Goal: Task Accomplishment & Management: Complete application form

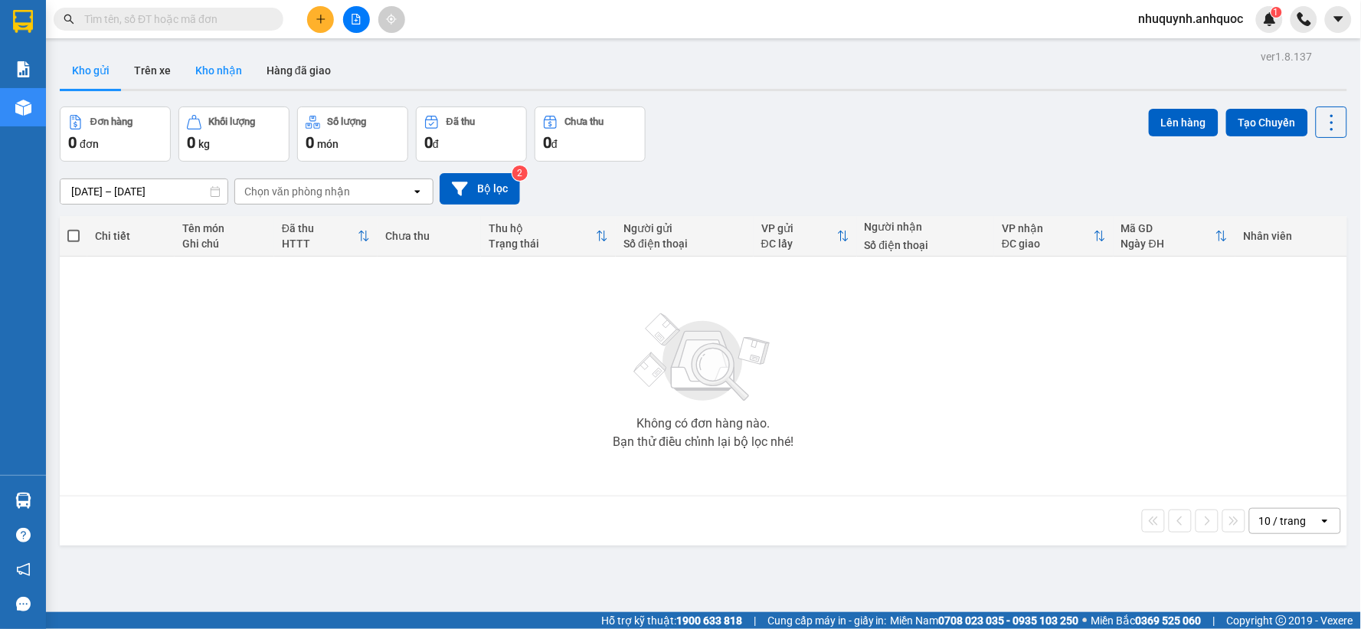
click at [218, 67] on button "Kho nhận" at bounding box center [218, 70] width 71 height 37
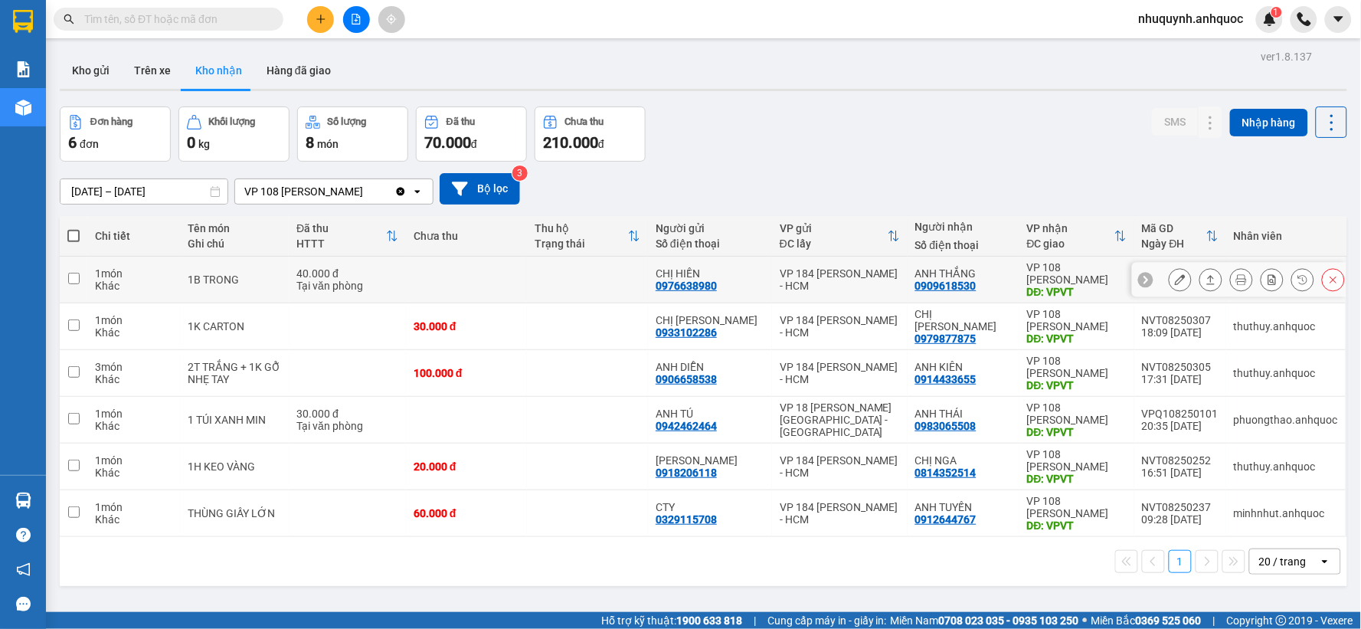
click at [573, 280] on td at bounding box center [587, 280] width 121 height 47
checkbox input "true"
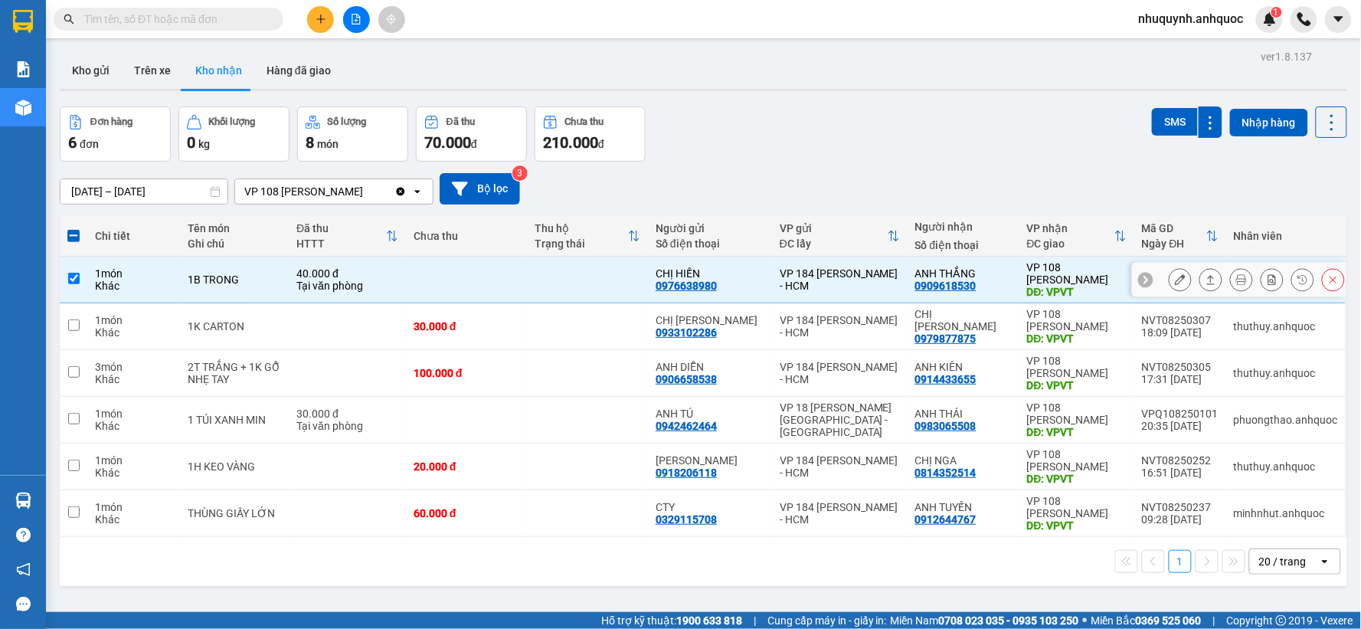
click at [1175, 279] on icon at bounding box center [1180, 279] width 11 height 11
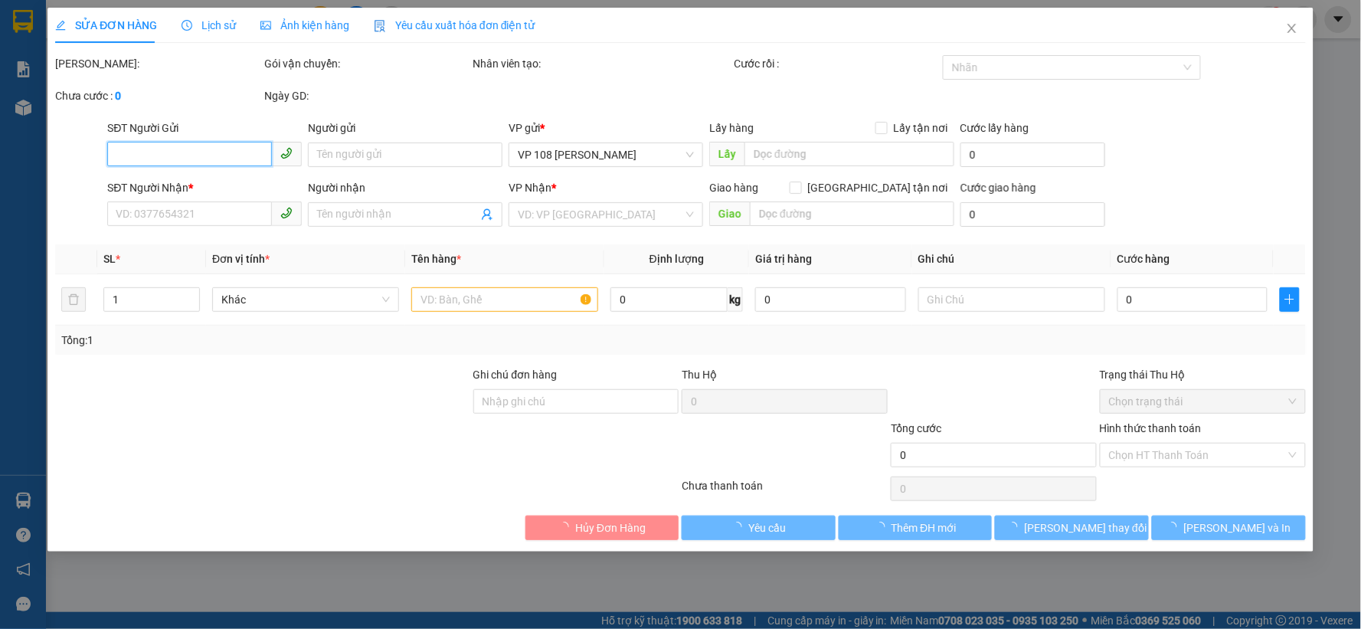
type input "0976638980"
type input "CHỊ HIỀN"
type input "0909618530"
type input "ANH THẮNG"
type input "VPVT"
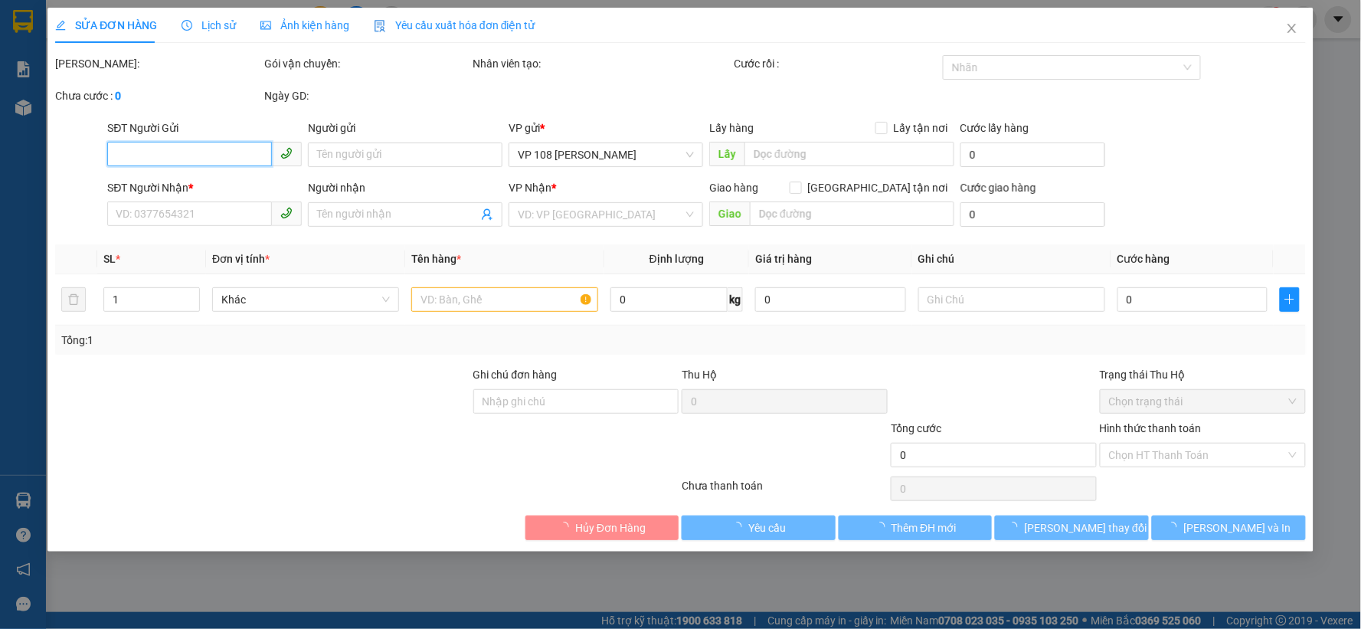
type input "TM 11/8 VP184 THỦY"
type input "40.000"
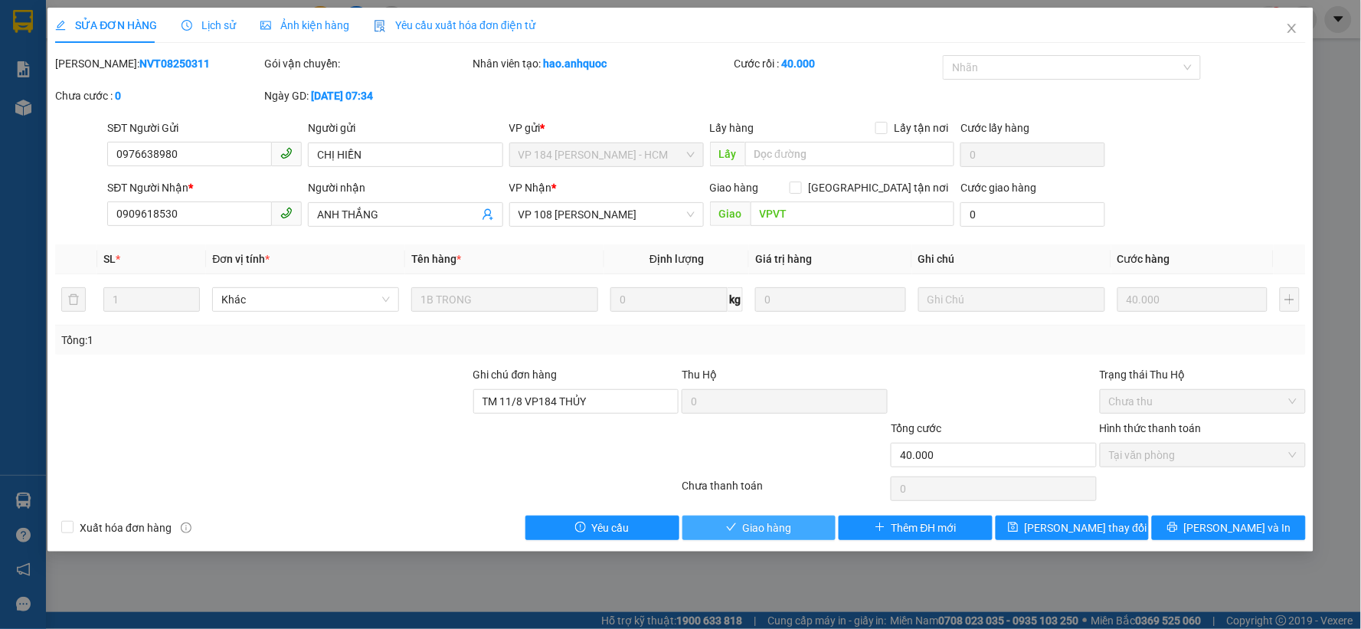
click at [779, 523] on span "Giao hàng" at bounding box center [767, 527] width 49 height 17
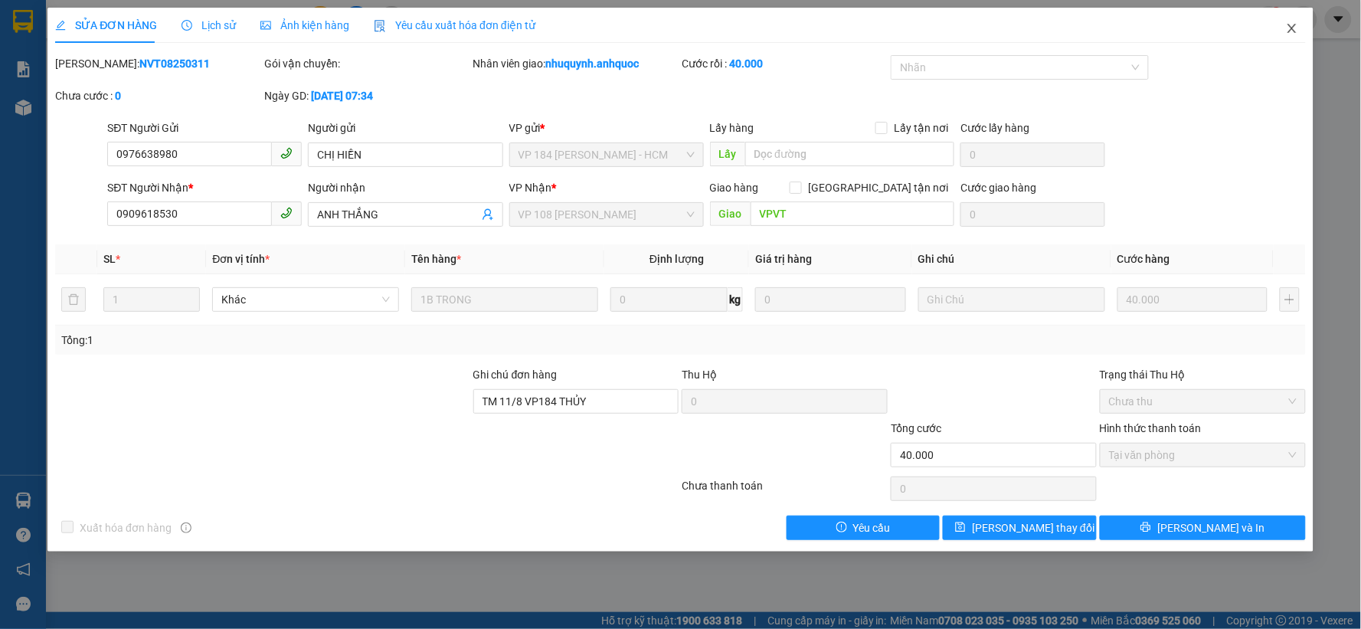
click at [1296, 27] on icon "close" at bounding box center [1292, 28] width 12 height 12
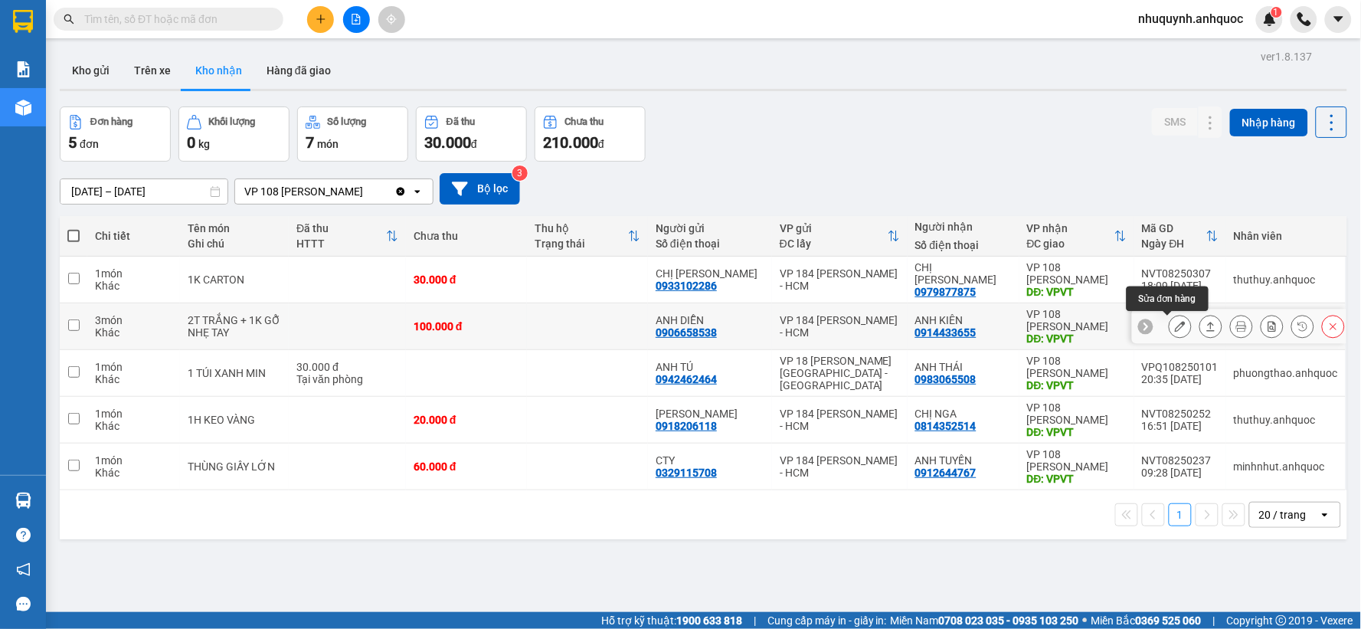
click at [1170, 326] on button at bounding box center [1180, 326] width 21 height 27
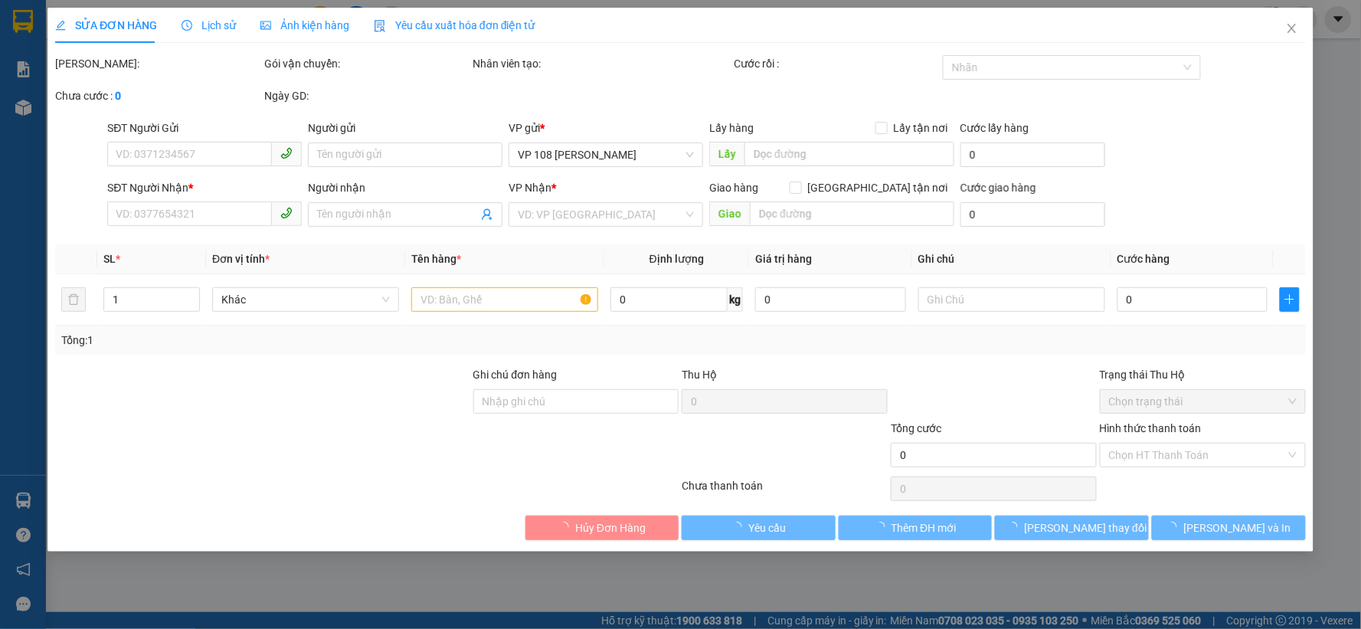
type input "0906658538"
type input "ANH DIỄN"
type input "0914433655"
type input "ANH KIÊN"
type input "VPVT"
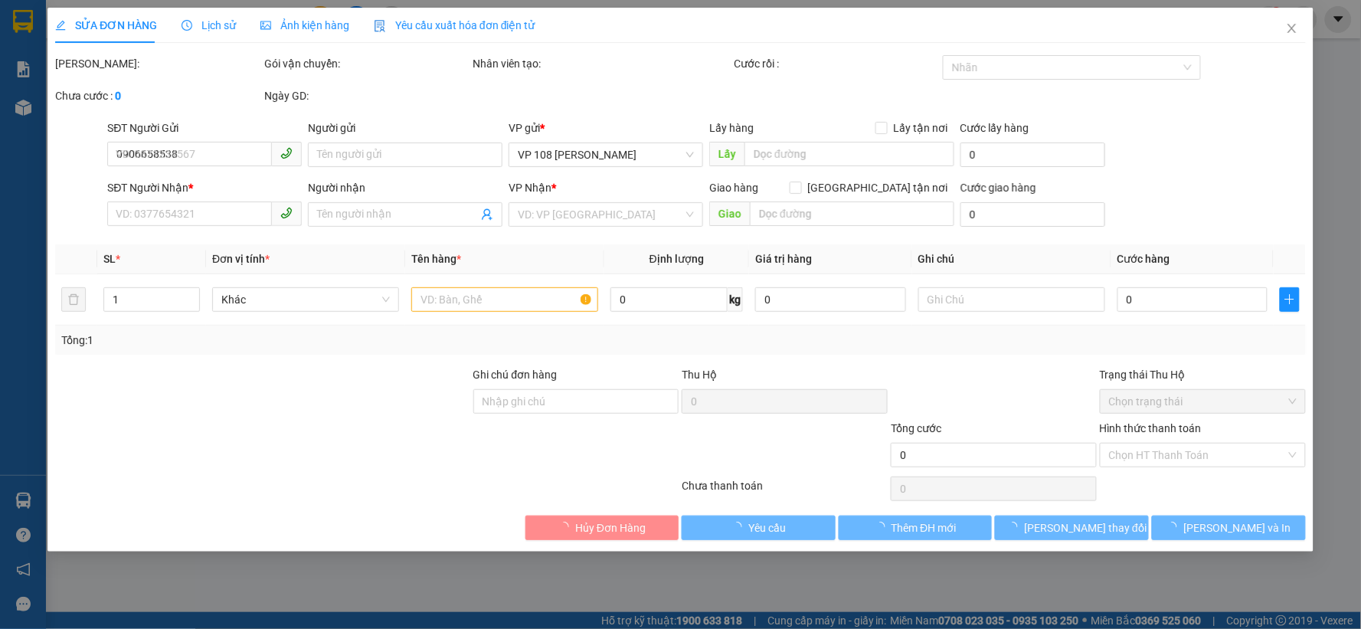
type input "100.000"
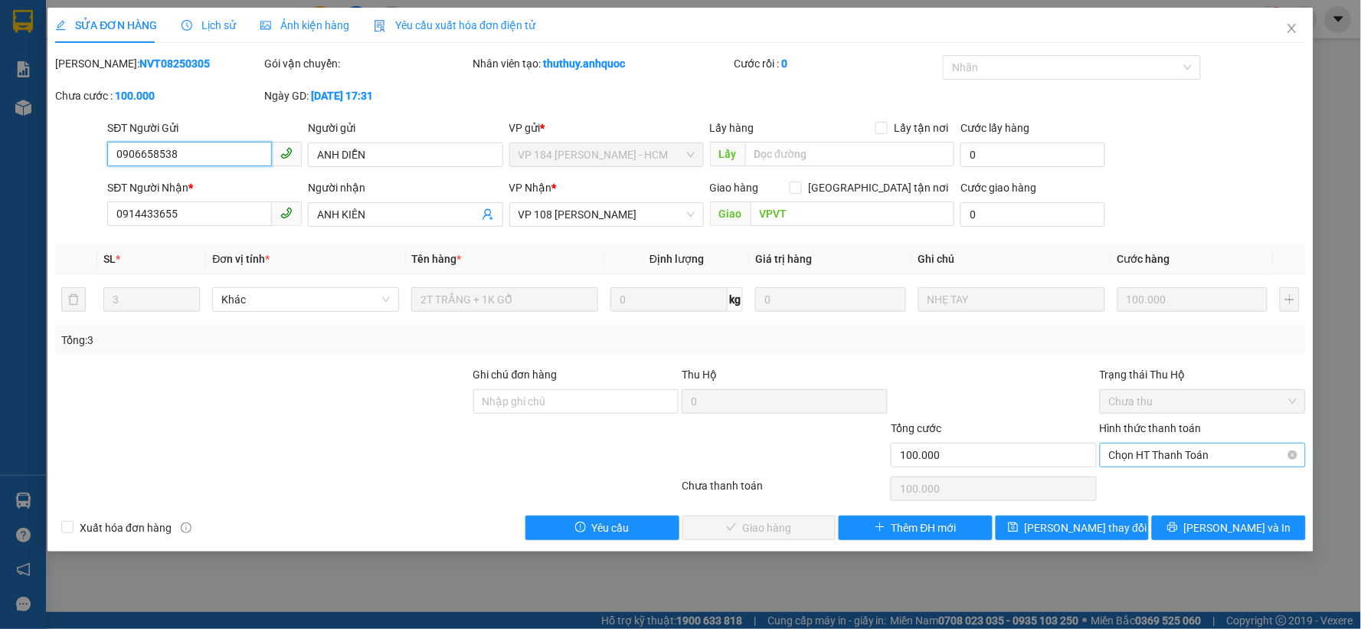
click at [1215, 458] on span "Chọn HT Thanh Toán" at bounding box center [1203, 455] width 188 height 23
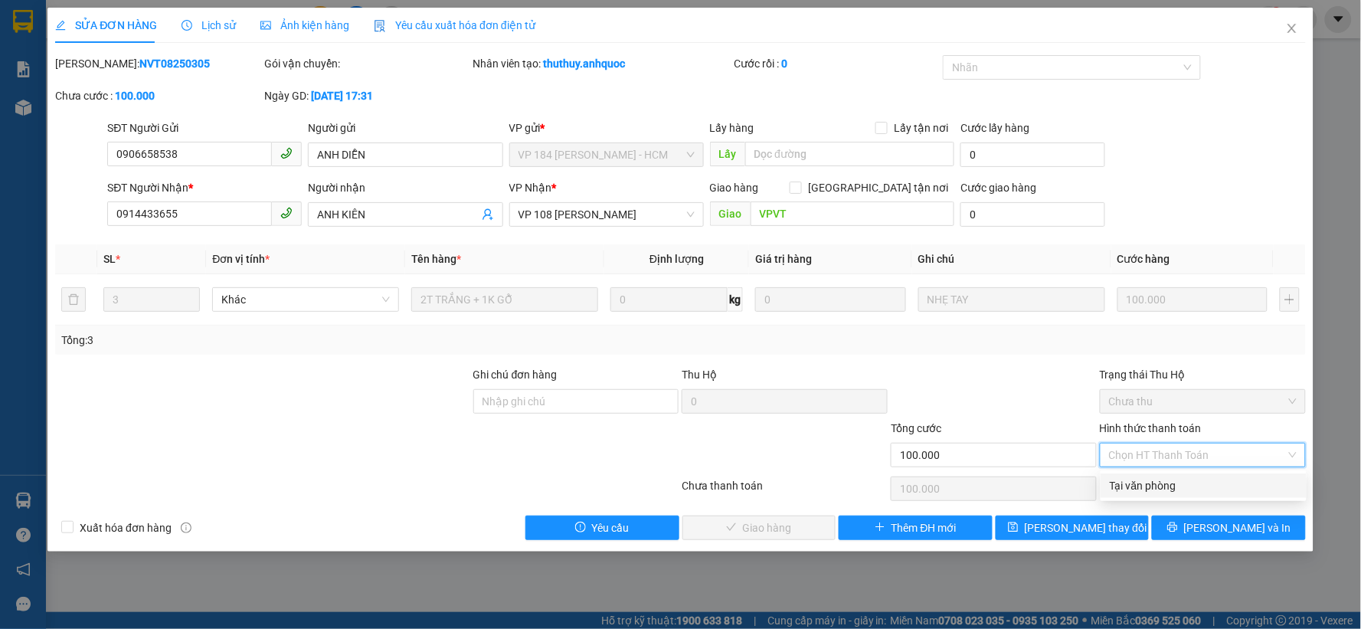
click at [1176, 484] on div "Tại văn phòng" at bounding box center [1204, 485] width 188 height 17
type input "0"
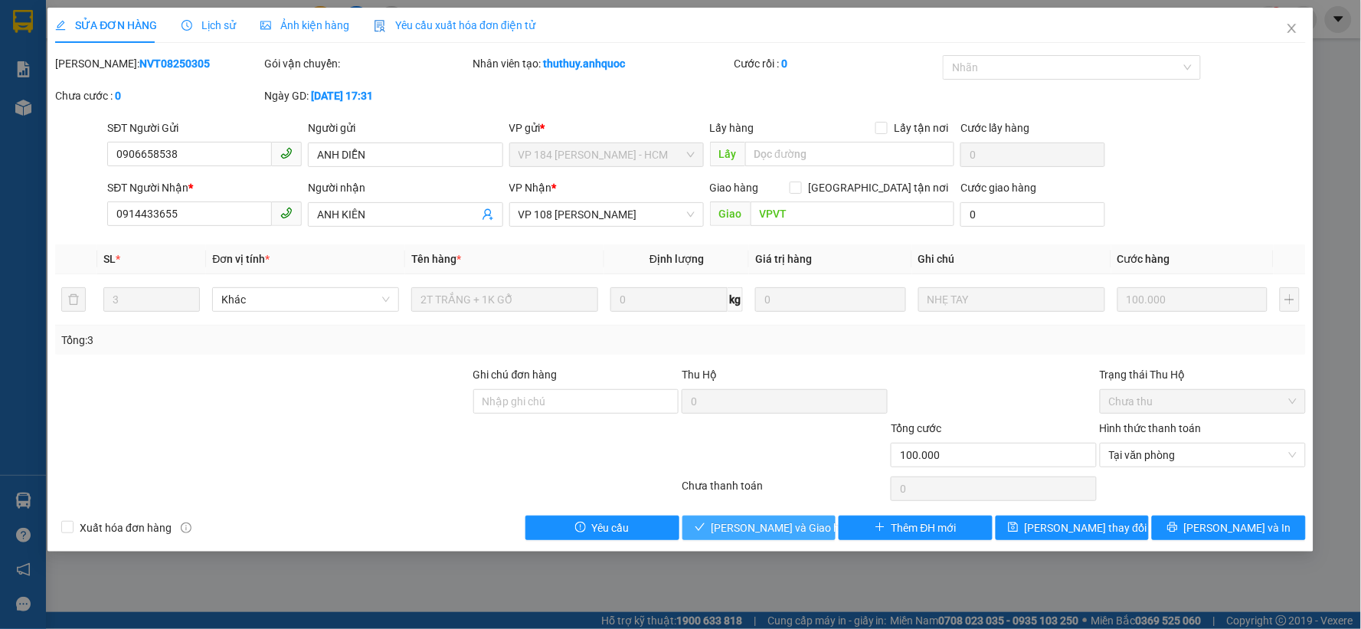
click at [774, 526] on span "[PERSON_NAME] và Giao hàng" at bounding box center [785, 527] width 147 height 17
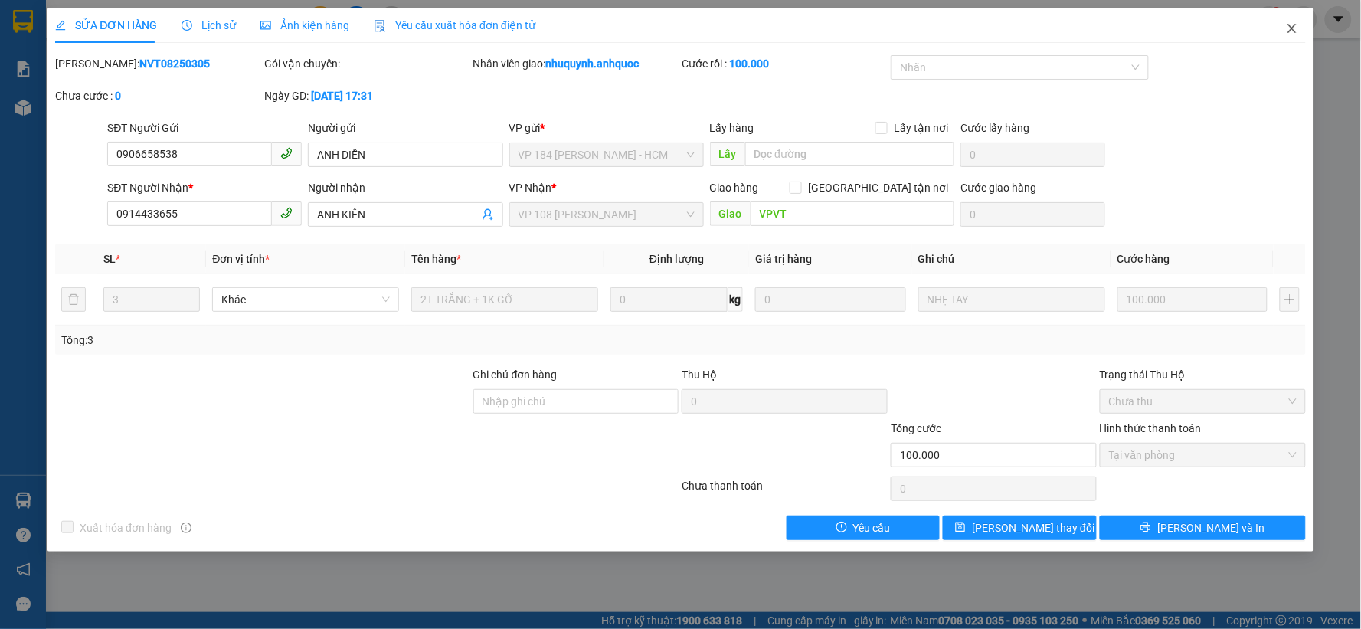
click at [1296, 29] on icon "close" at bounding box center [1292, 28] width 12 height 12
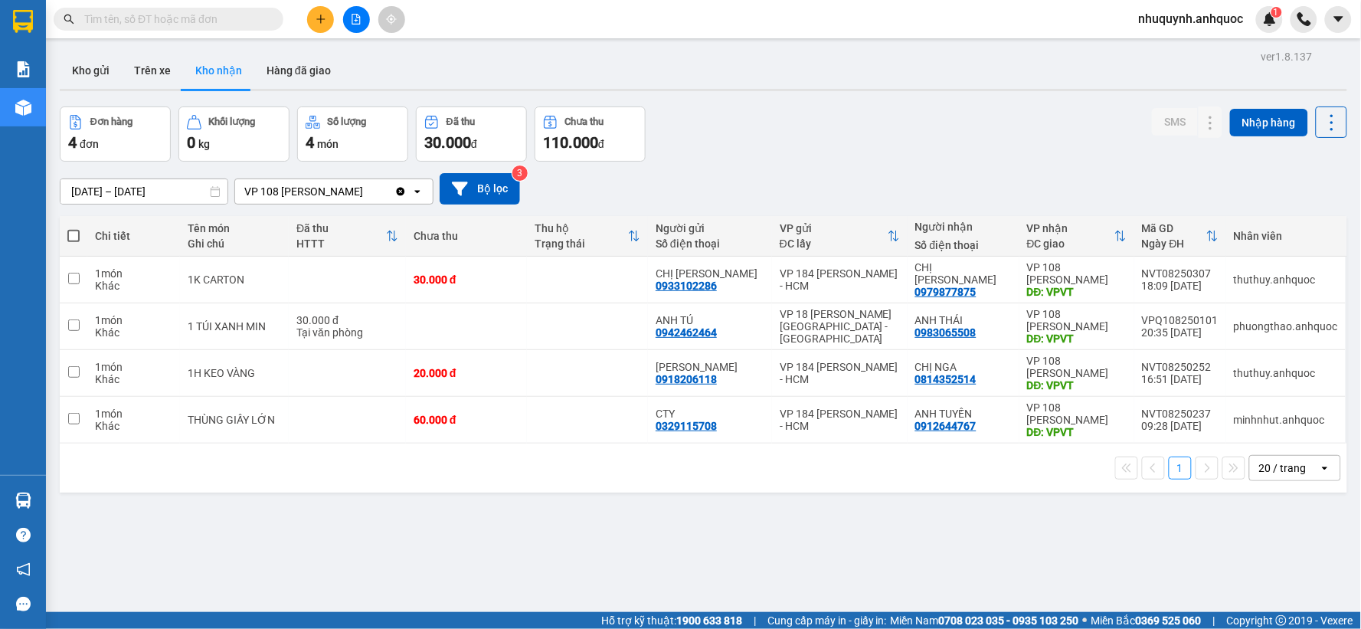
click at [307, 15] on div at bounding box center [356, 19] width 115 height 27
click at [316, 17] on icon "plus" at bounding box center [321, 19] width 11 height 11
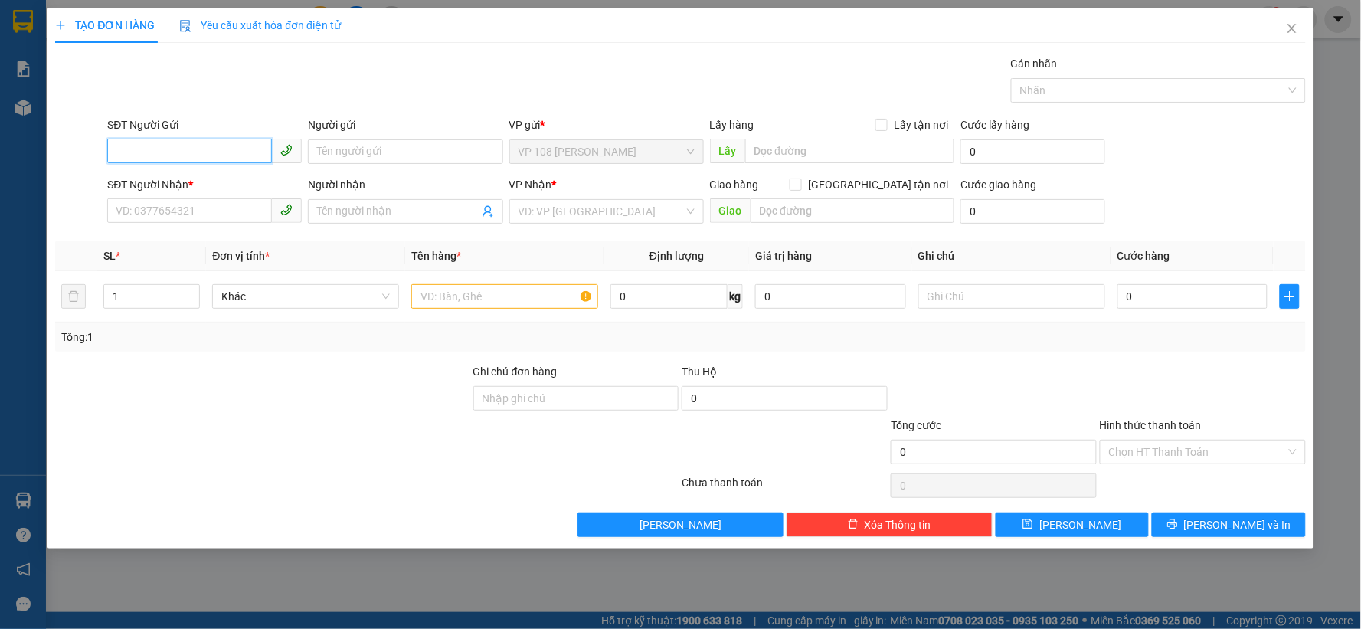
click at [235, 147] on input "SĐT Người Gửi" at bounding box center [189, 151] width 165 height 25
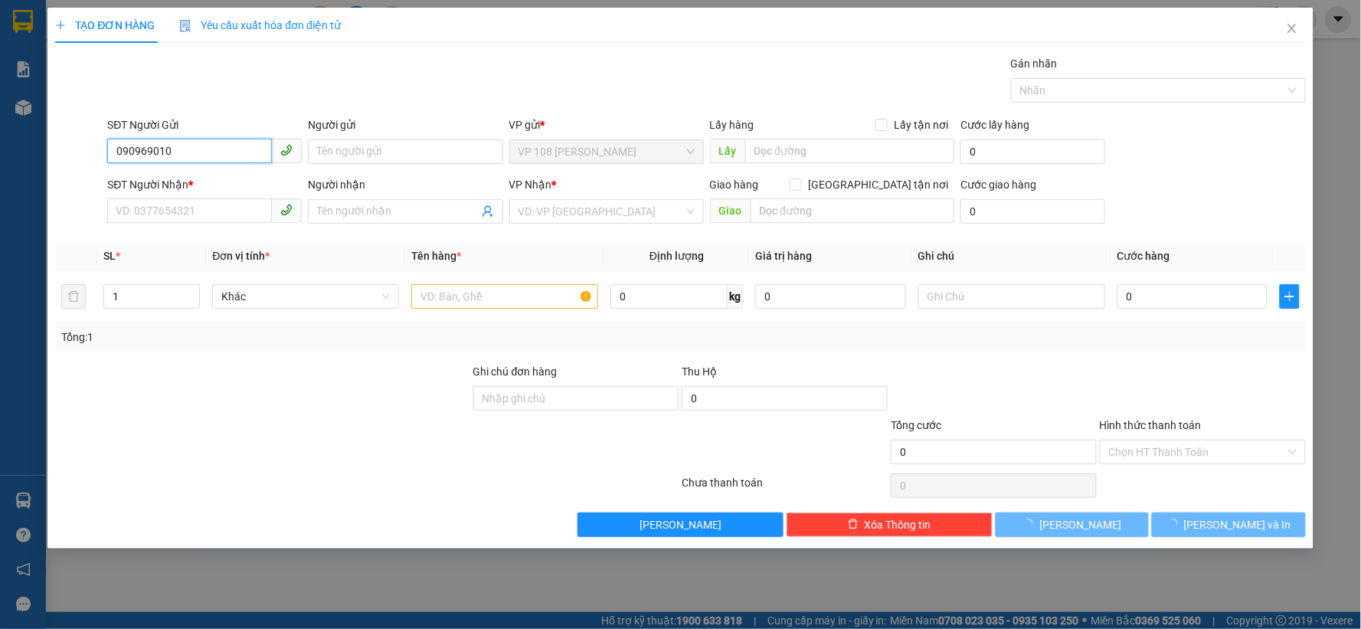
type input "0909690103"
click at [224, 185] on div "0909690103 - A VŨ" at bounding box center [204, 182] width 176 height 17
type input "A VŨ"
type input "0903819411"
type input "[PERSON_NAME]"
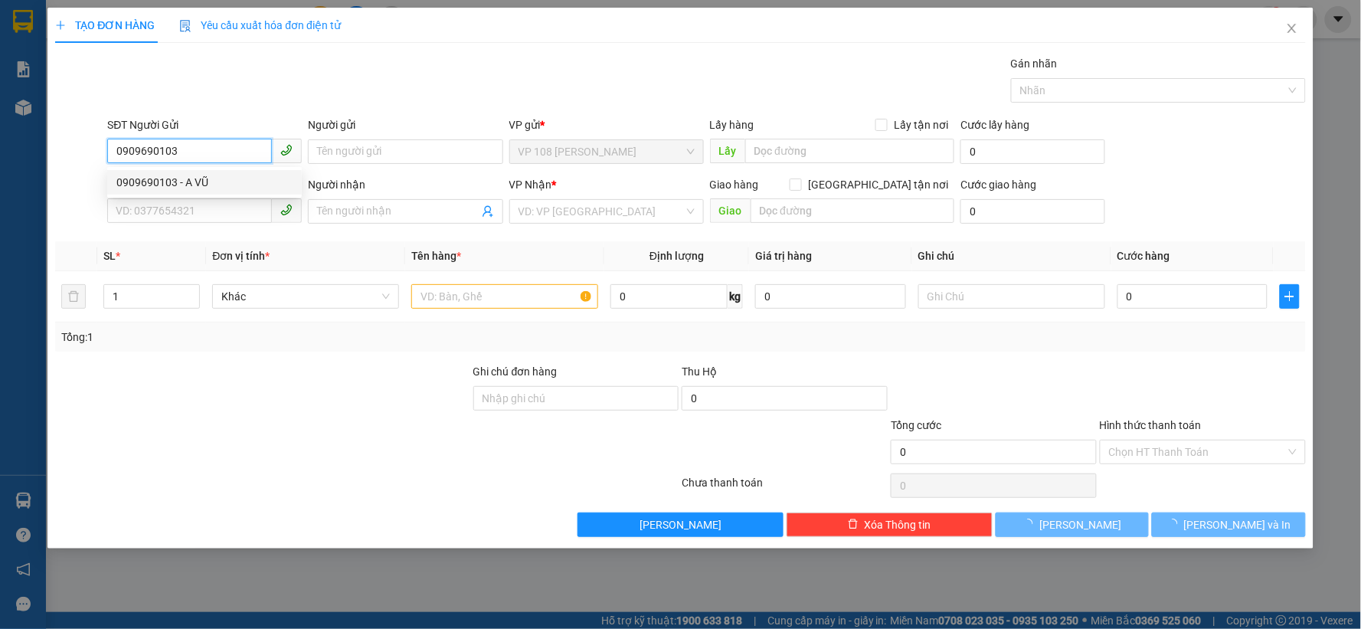
type input "VP NVT"
type input "30.000"
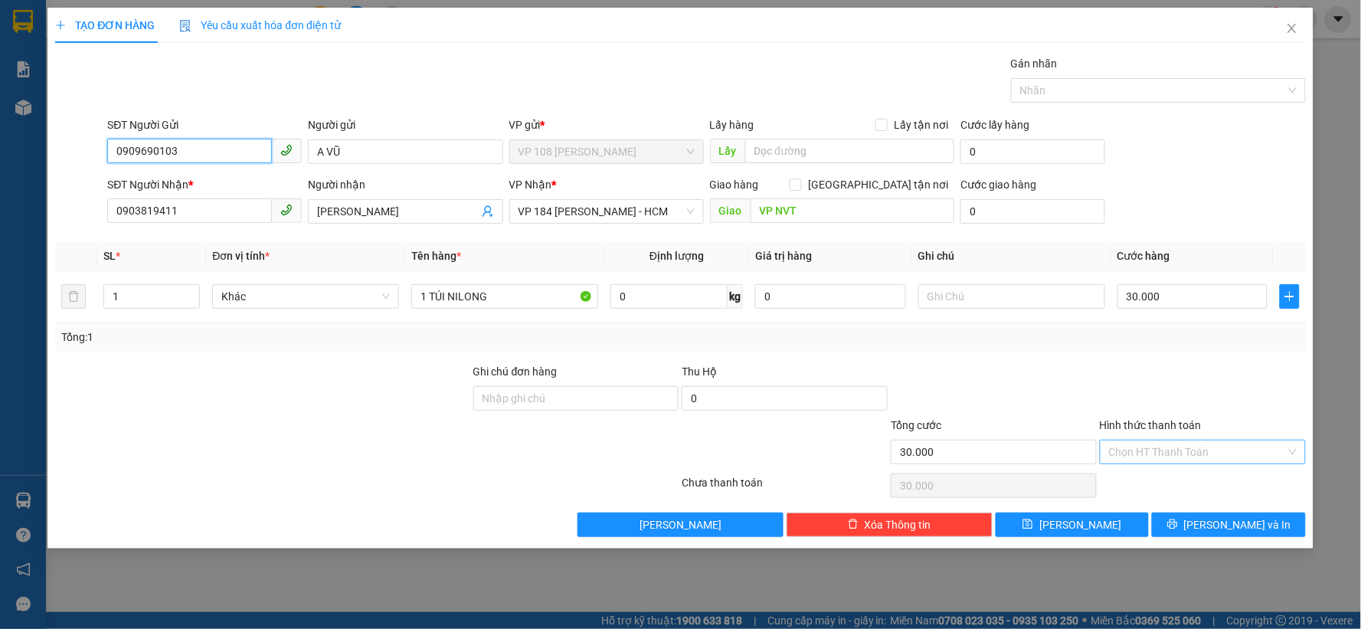
type input "0909690103"
click at [1172, 450] on input "Hình thức thanh toán" at bounding box center [1197, 451] width 177 height 23
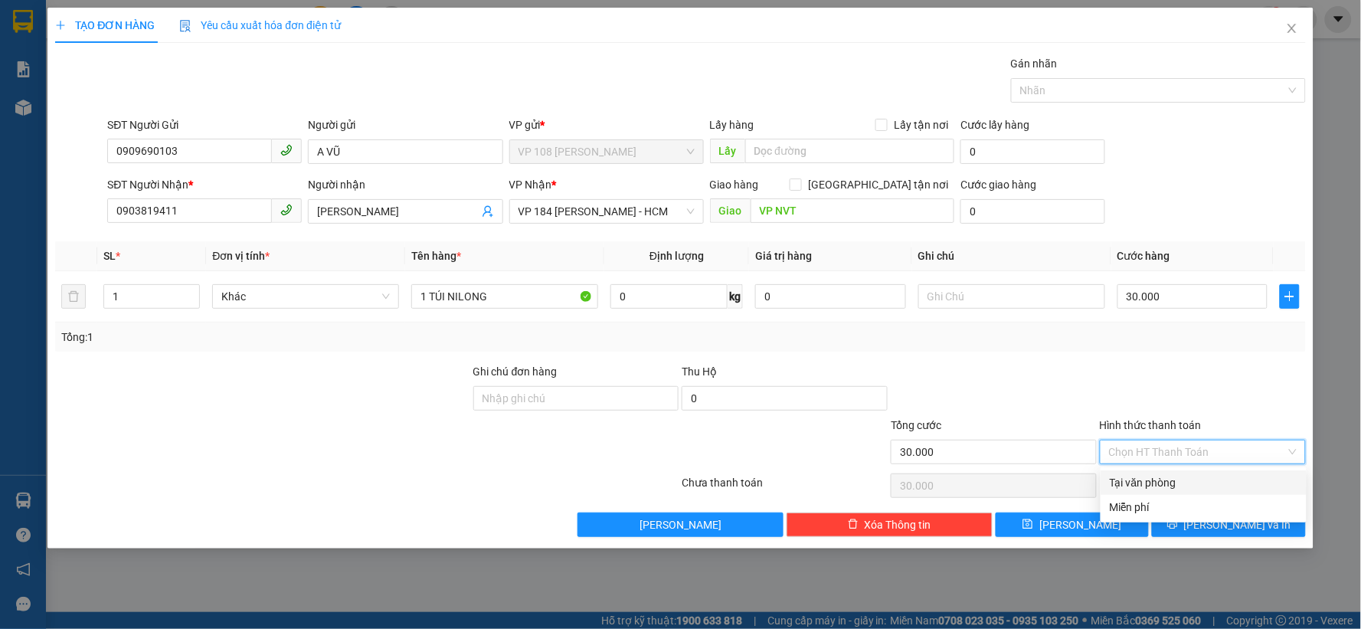
click at [1158, 476] on div "Tại văn phòng" at bounding box center [1204, 482] width 188 height 17
type input "0"
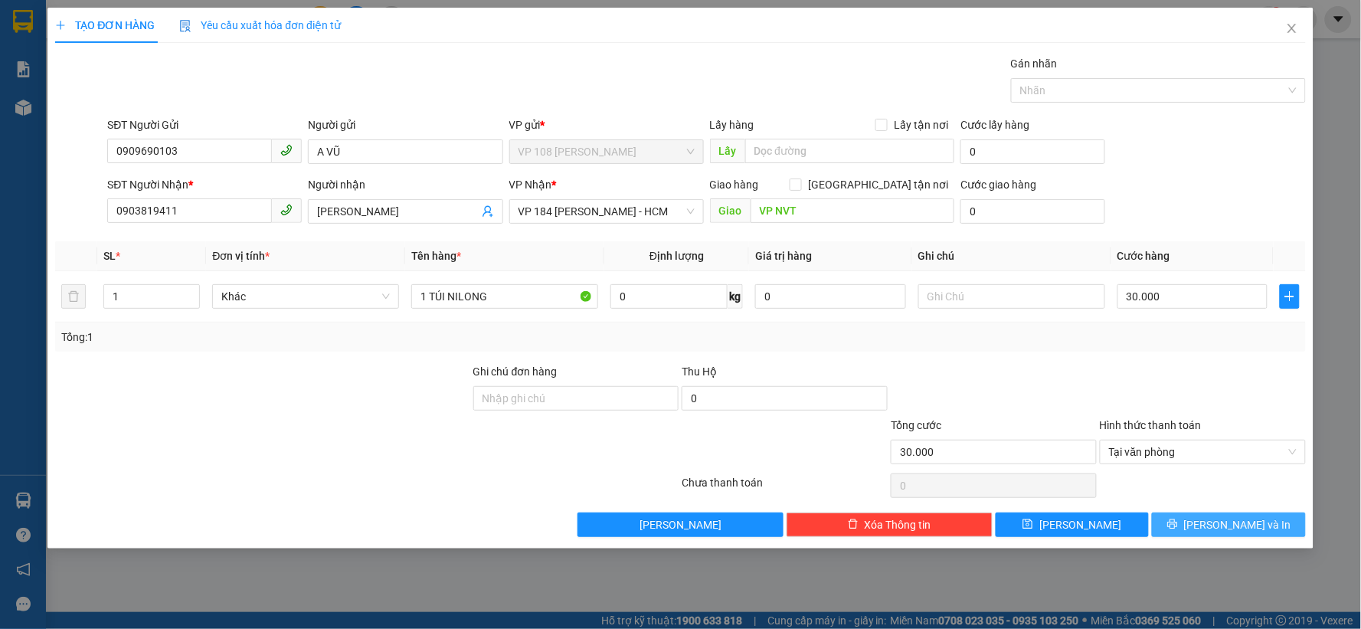
click at [1262, 522] on button "[PERSON_NAME] và In" at bounding box center [1229, 524] width 154 height 25
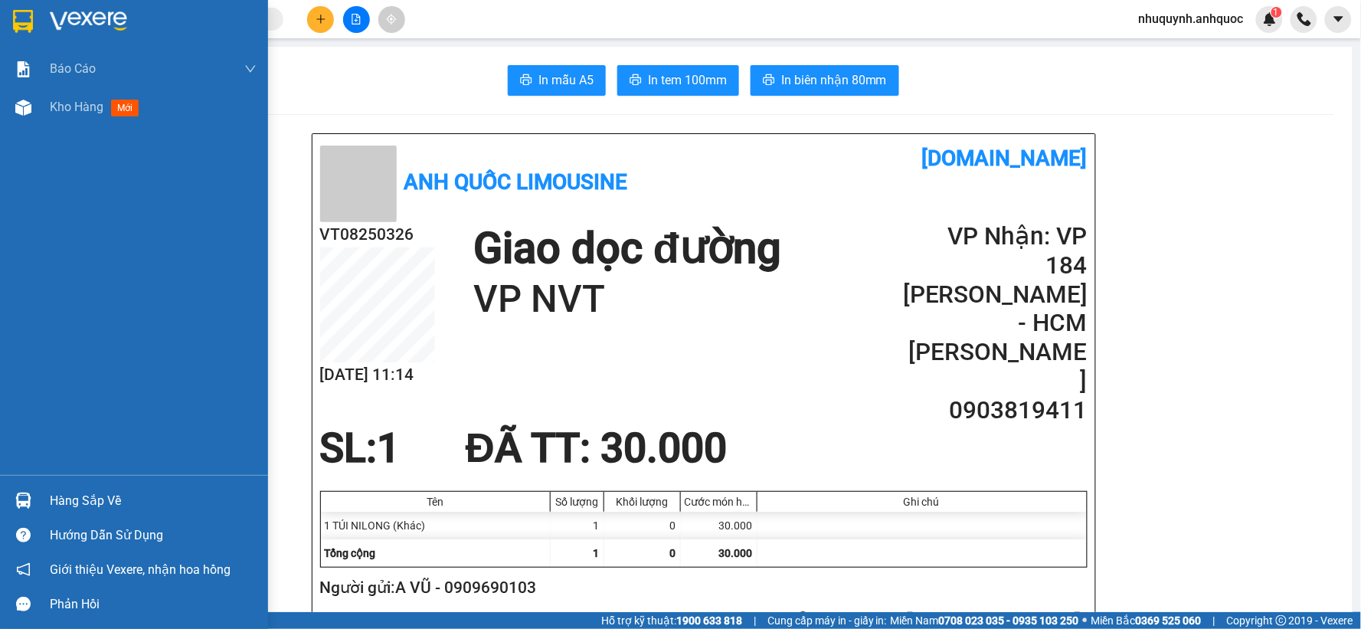
click at [77, 21] on img at bounding box center [88, 21] width 77 height 23
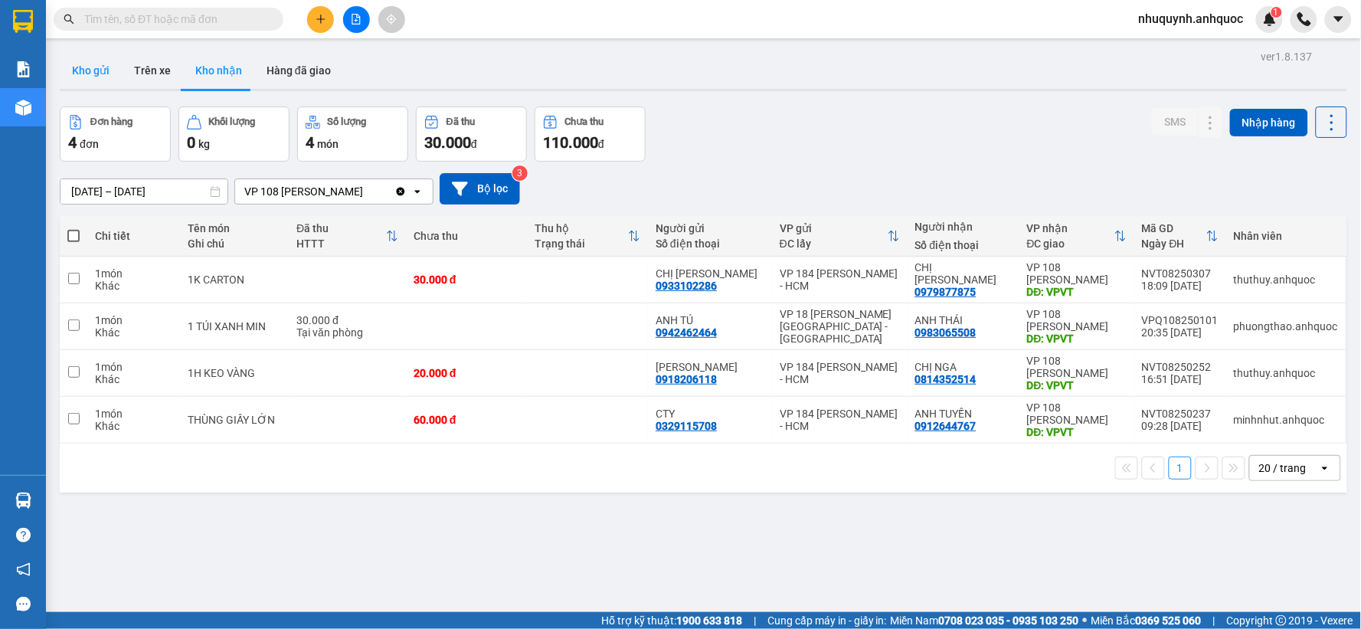
click at [67, 67] on button "Kho gửi" at bounding box center [91, 70] width 62 height 37
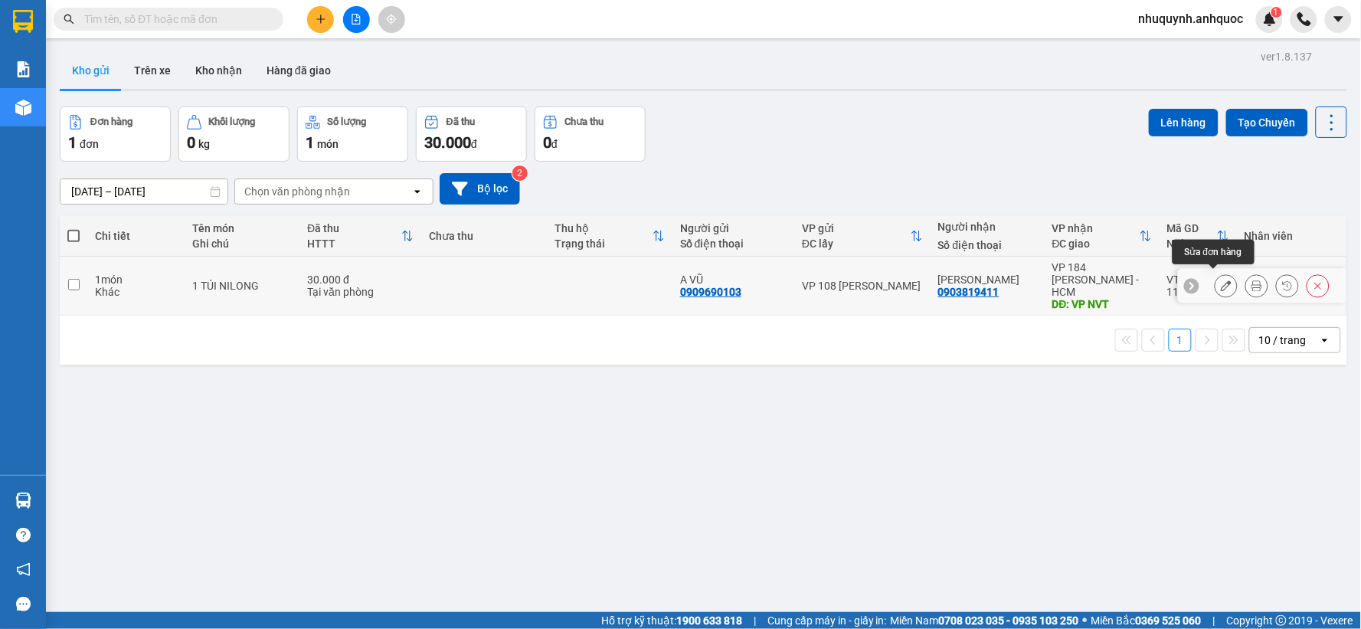
click at [1221, 280] on icon at bounding box center [1226, 285] width 11 height 11
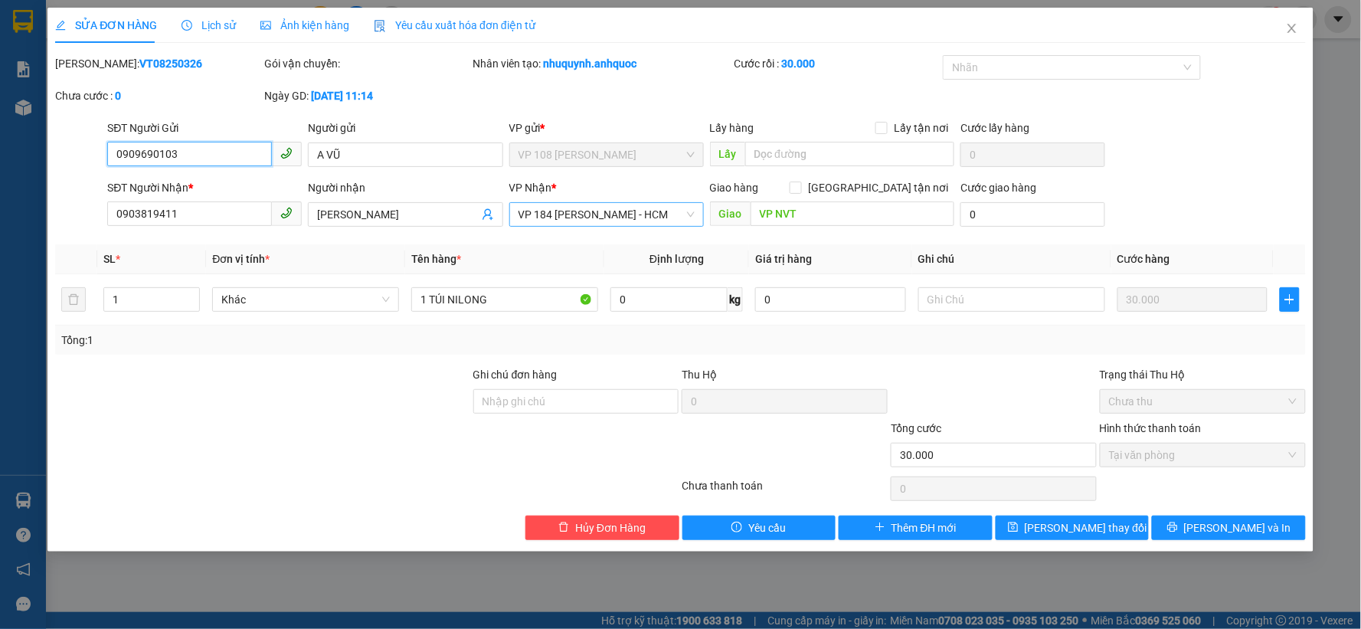
click at [696, 208] on div "VP 184 [PERSON_NAME] - HCM" at bounding box center [606, 214] width 195 height 25
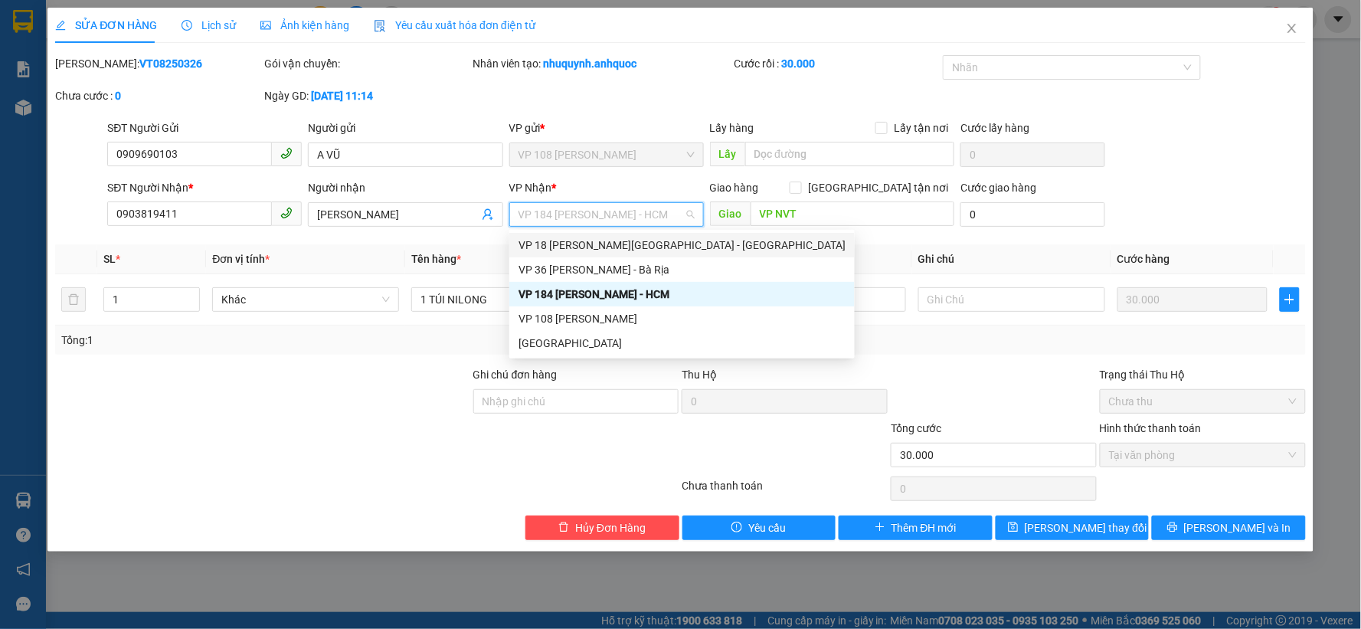
click at [576, 247] on div "VP 18 [PERSON_NAME][GEOGRAPHIC_DATA] - [GEOGRAPHIC_DATA]" at bounding box center [682, 245] width 327 height 17
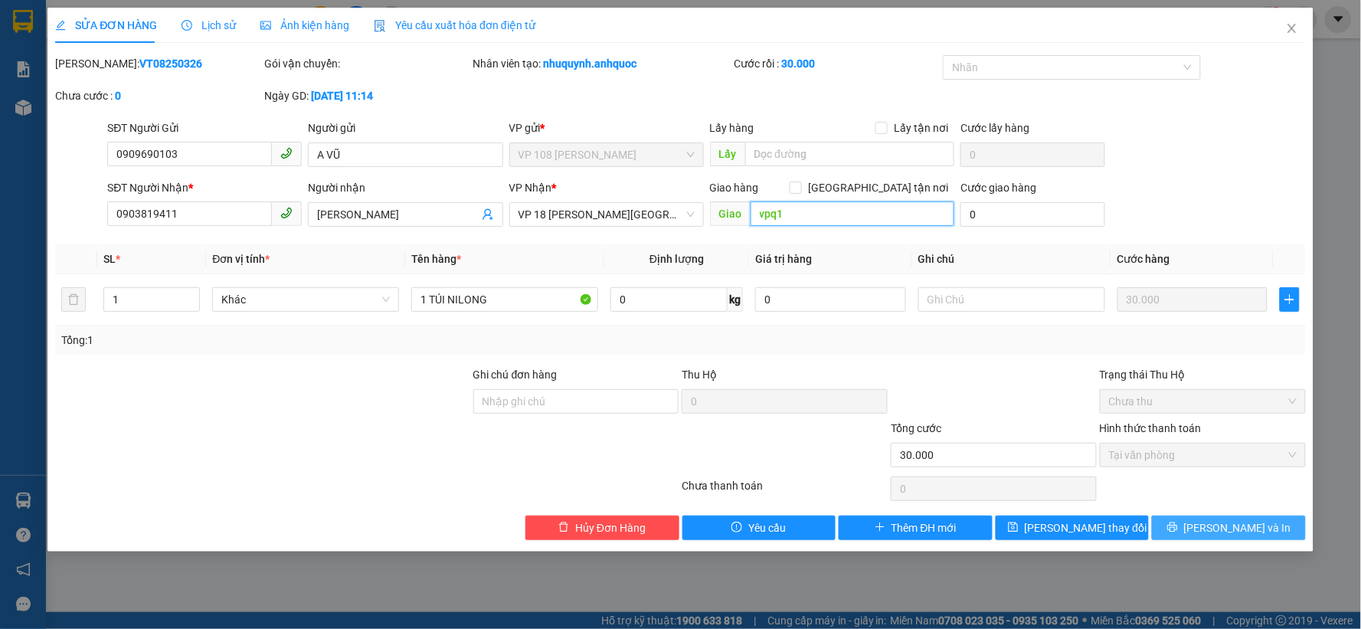
type input "vpq1"
click at [1220, 525] on span "[PERSON_NAME] và In" at bounding box center [1237, 527] width 107 height 17
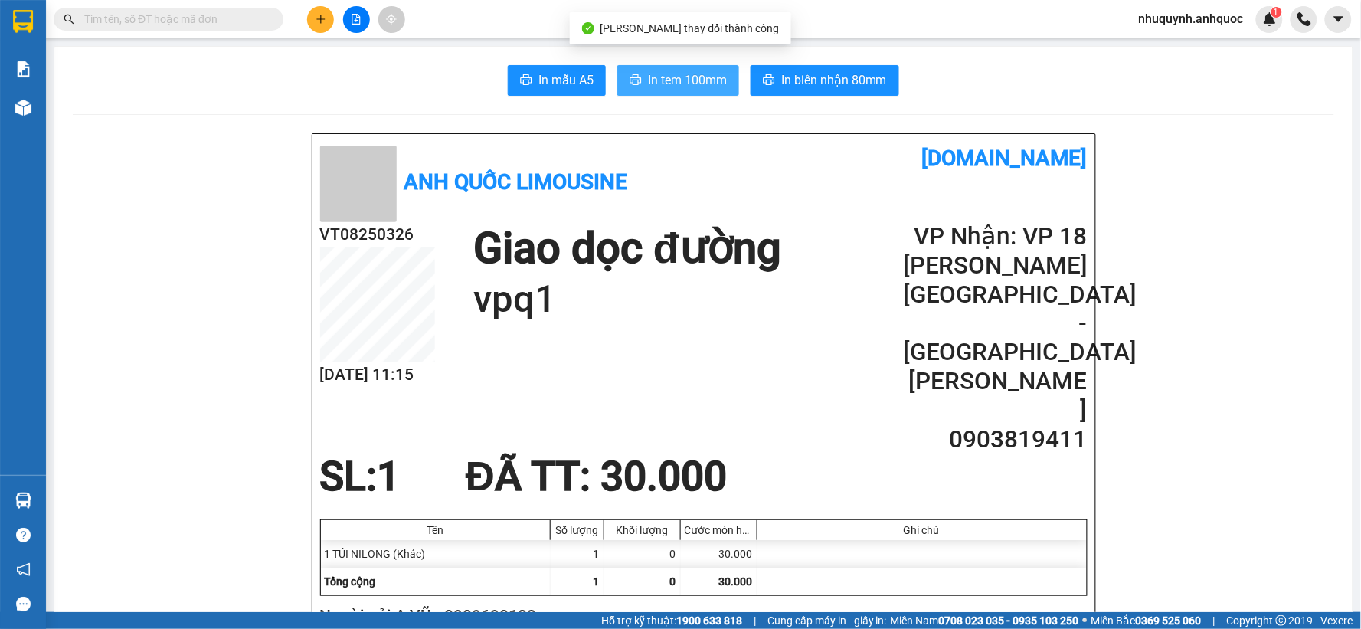
click at [669, 81] on span "In tem 100mm" at bounding box center [687, 79] width 79 height 19
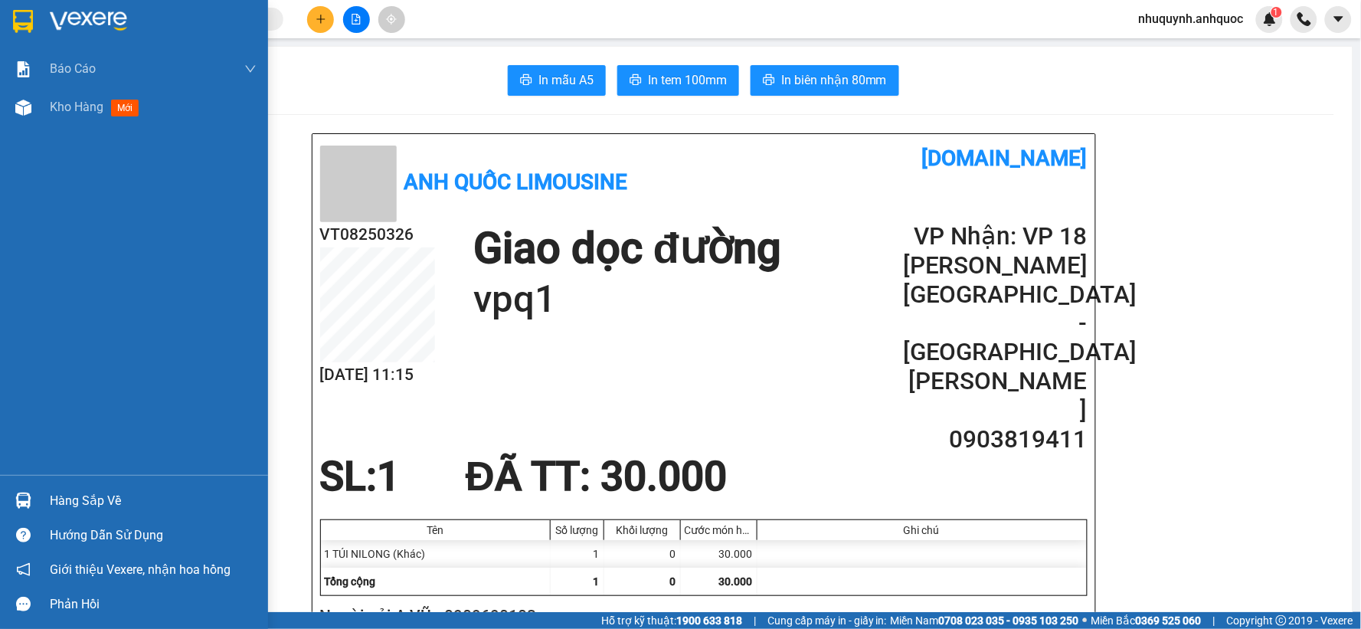
click at [40, 21] on div at bounding box center [134, 25] width 268 height 50
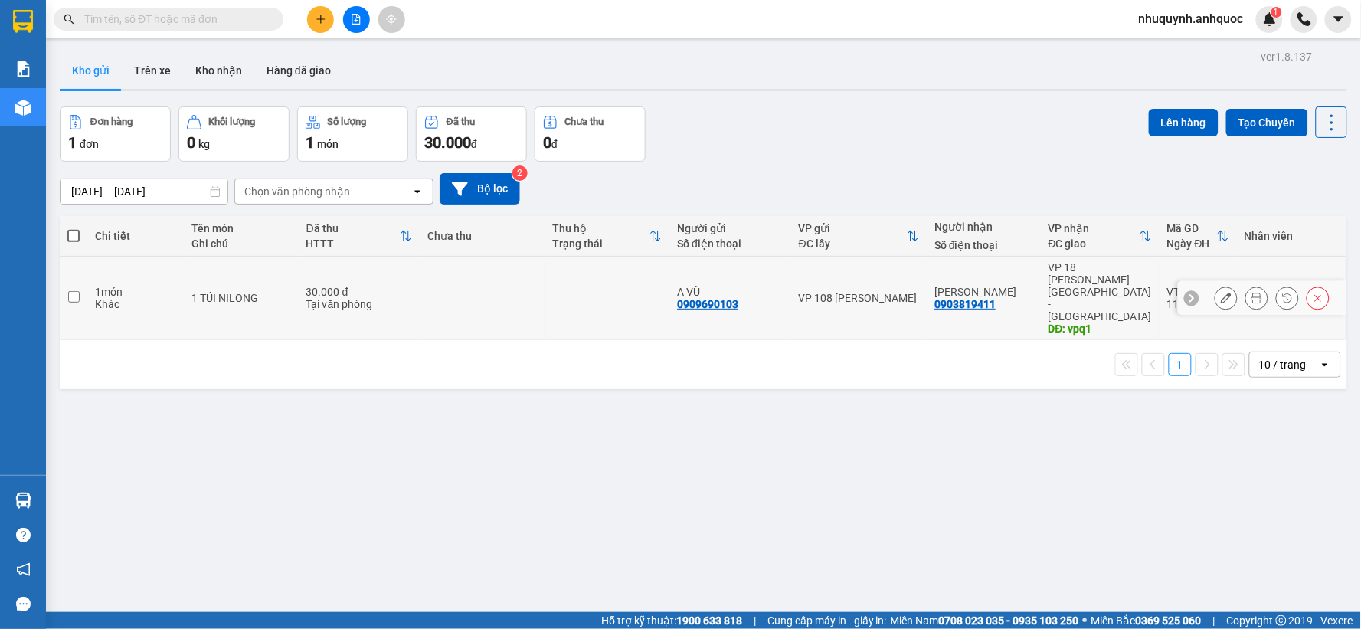
click at [526, 272] on td at bounding box center [482, 298] width 125 height 83
checkbox input "true"
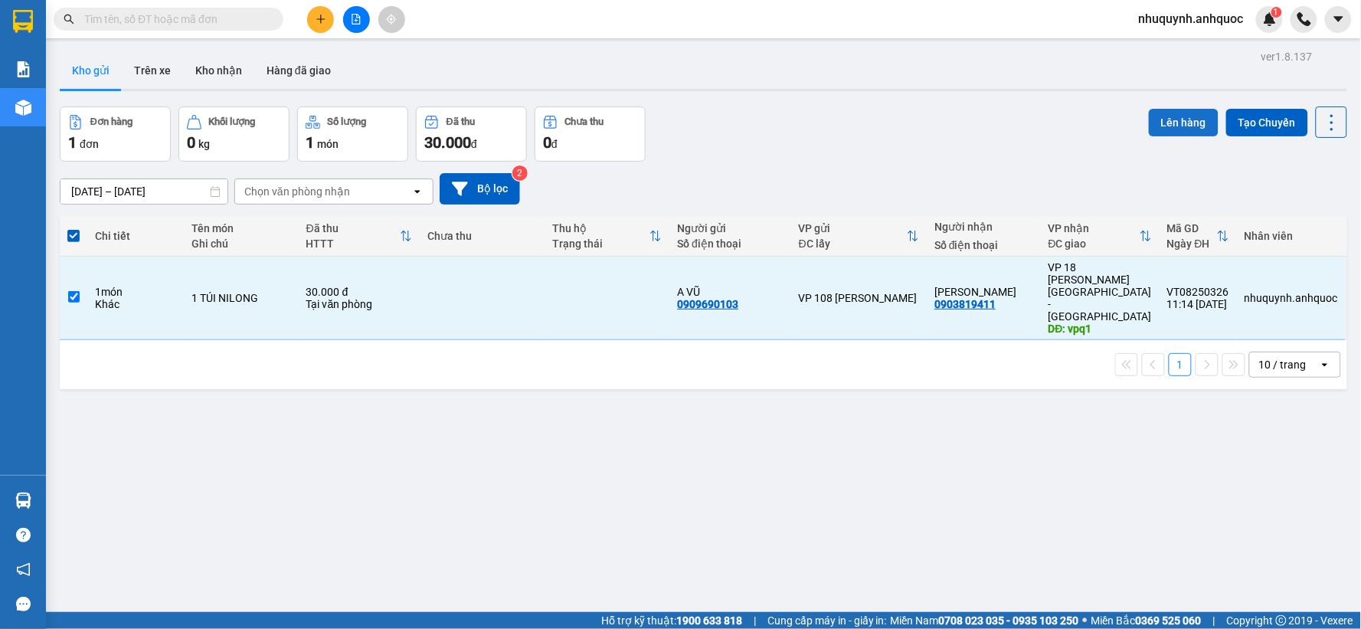
click at [1184, 123] on button "Lên hàng" at bounding box center [1184, 123] width 70 height 28
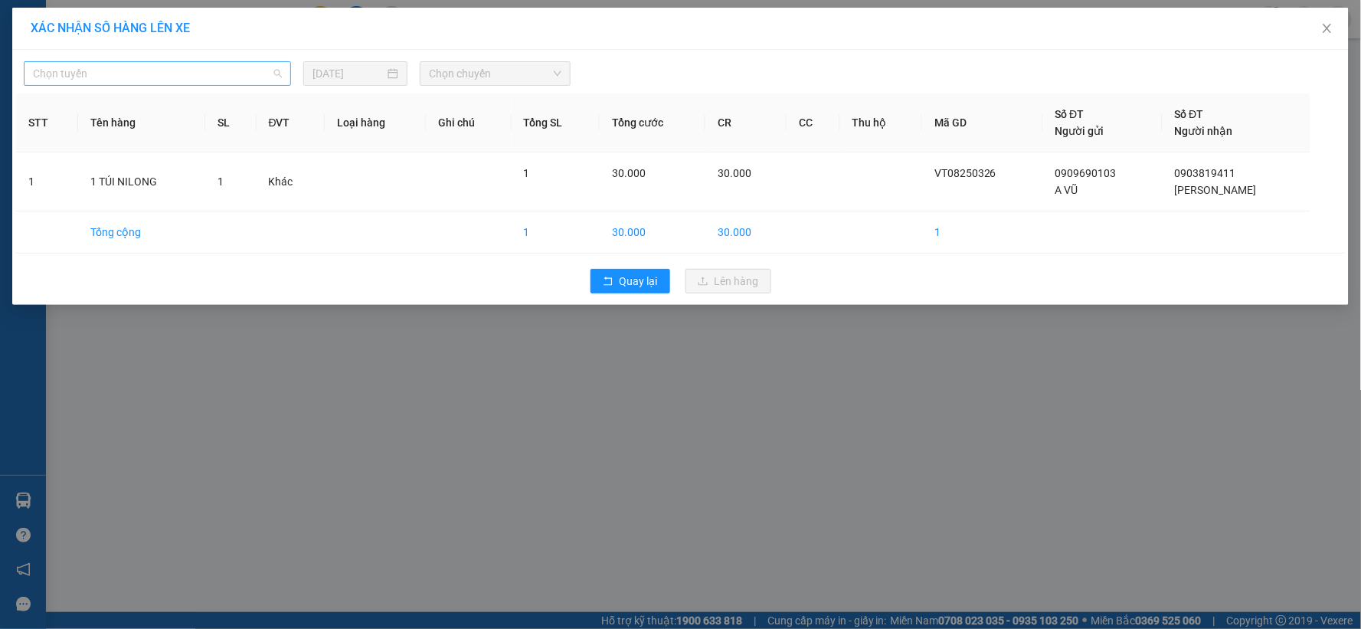
click at [100, 69] on span "Chọn tuyến" at bounding box center [157, 73] width 249 height 23
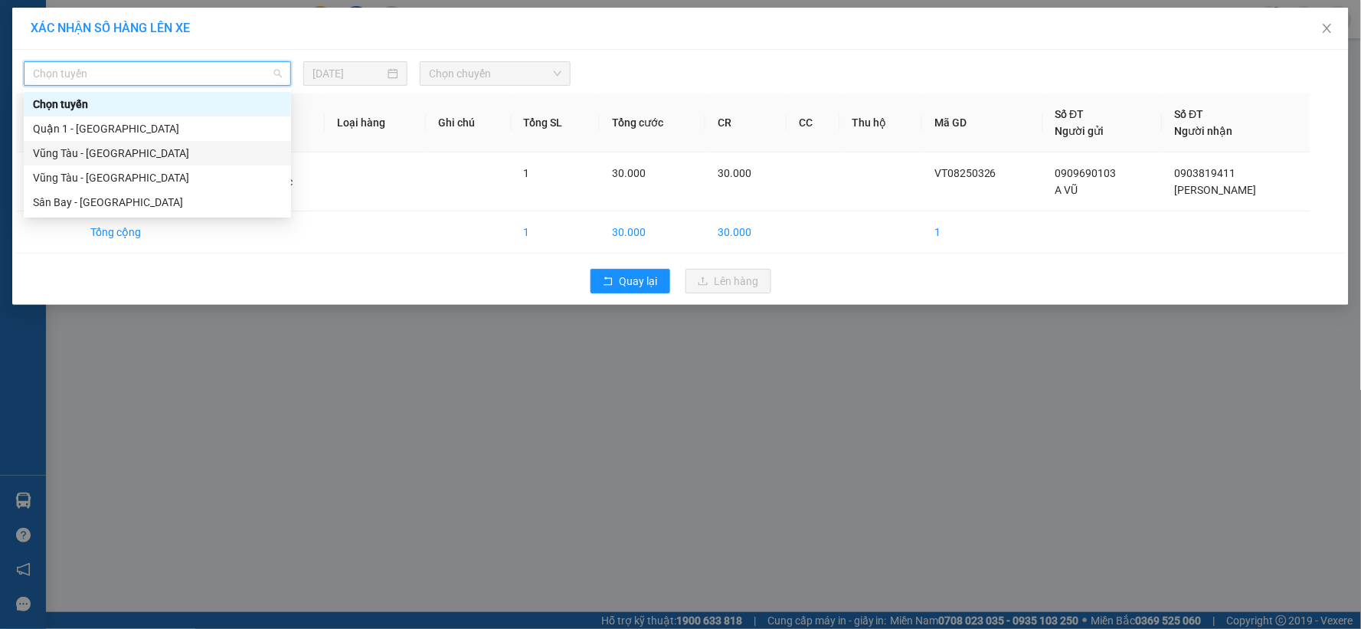
click at [120, 157] on div "Vũng Tàu - [GEOGRAPHIC_DATA]" at bounding box center [157, 153] width 249 height 17
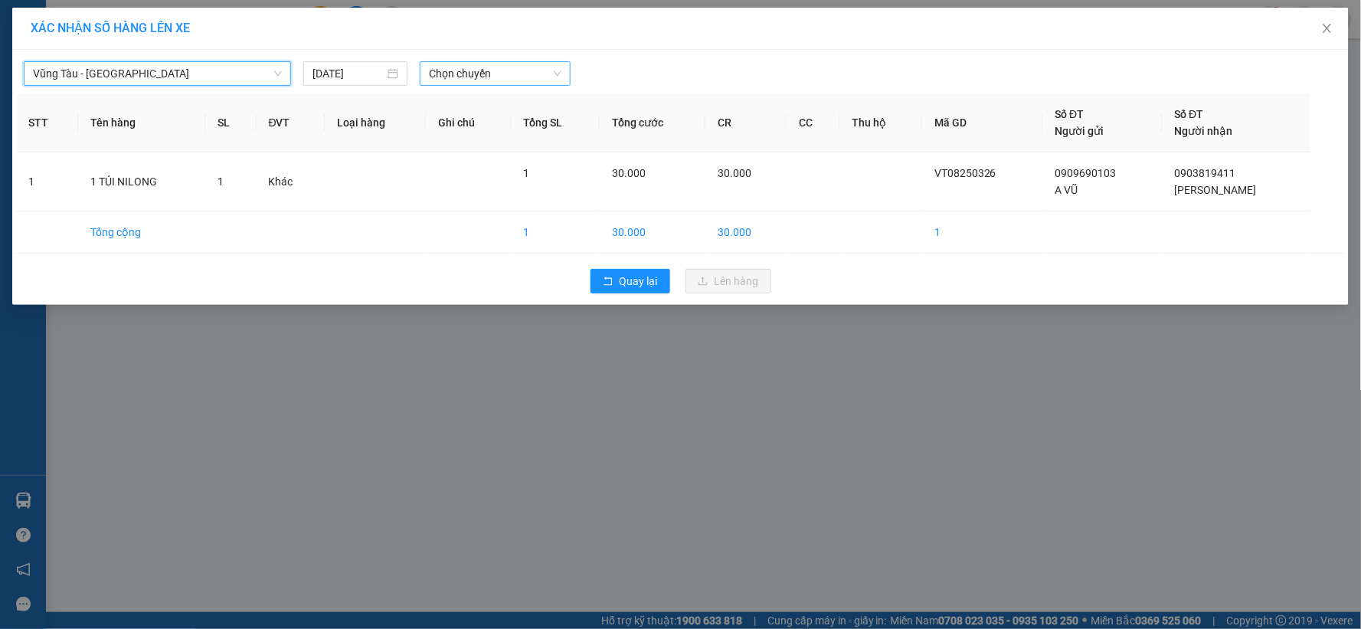
click at [506, 70] on span "Chọn chuyến" at bounding box center [495, 73] width 133 height 23
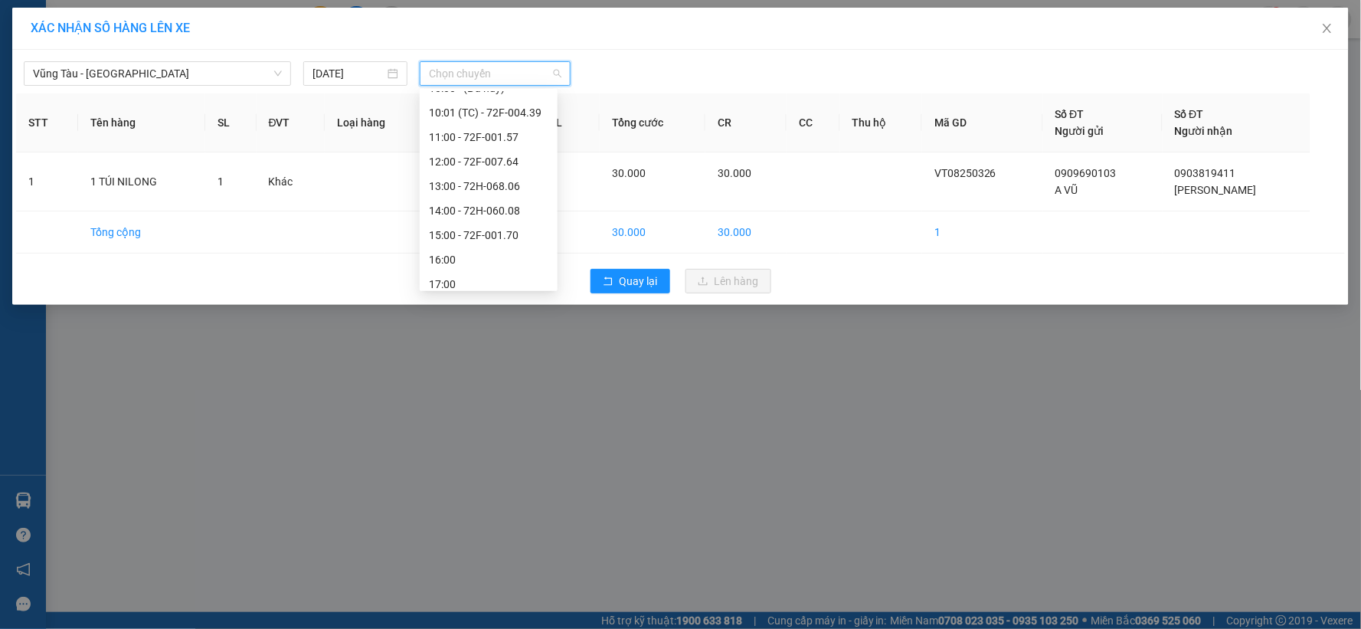
scroll to position [234, 0]
click at [446, 187] on div "12:00 - 72F-007.64" at bounding box center [488, 189] width 119 height 17
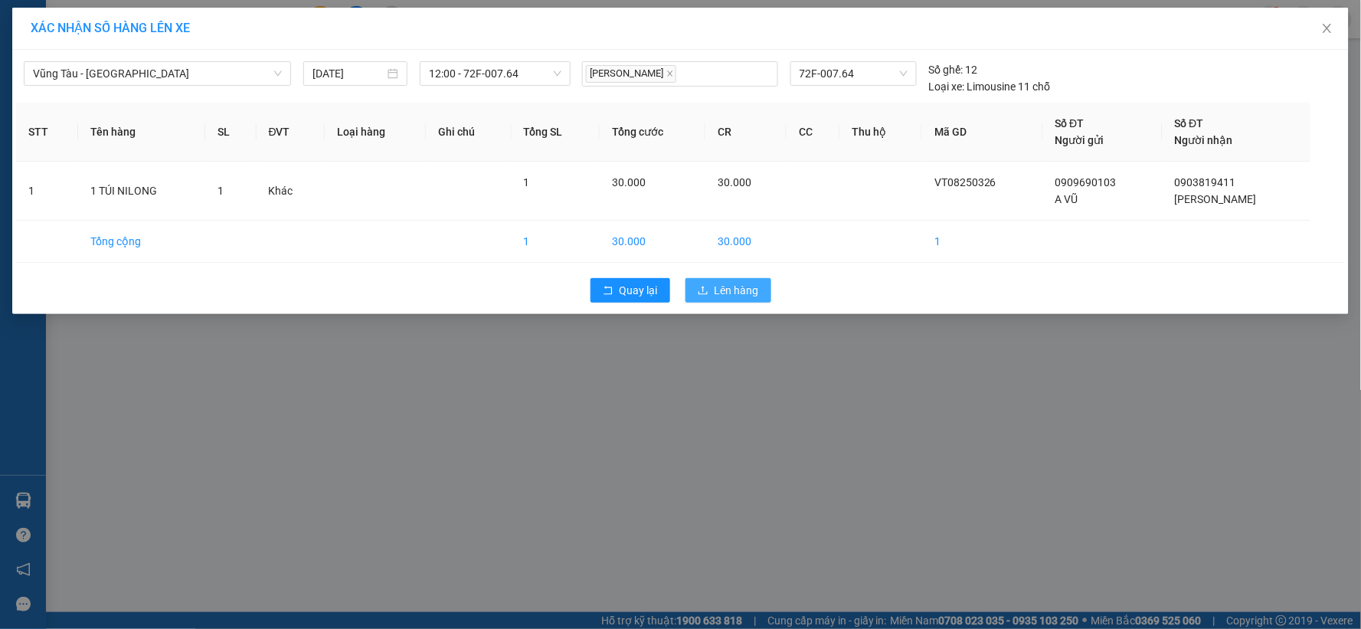
click at [755, 290] on span "Lên hàng" at bounding box center [737, 290] width 44 height 17
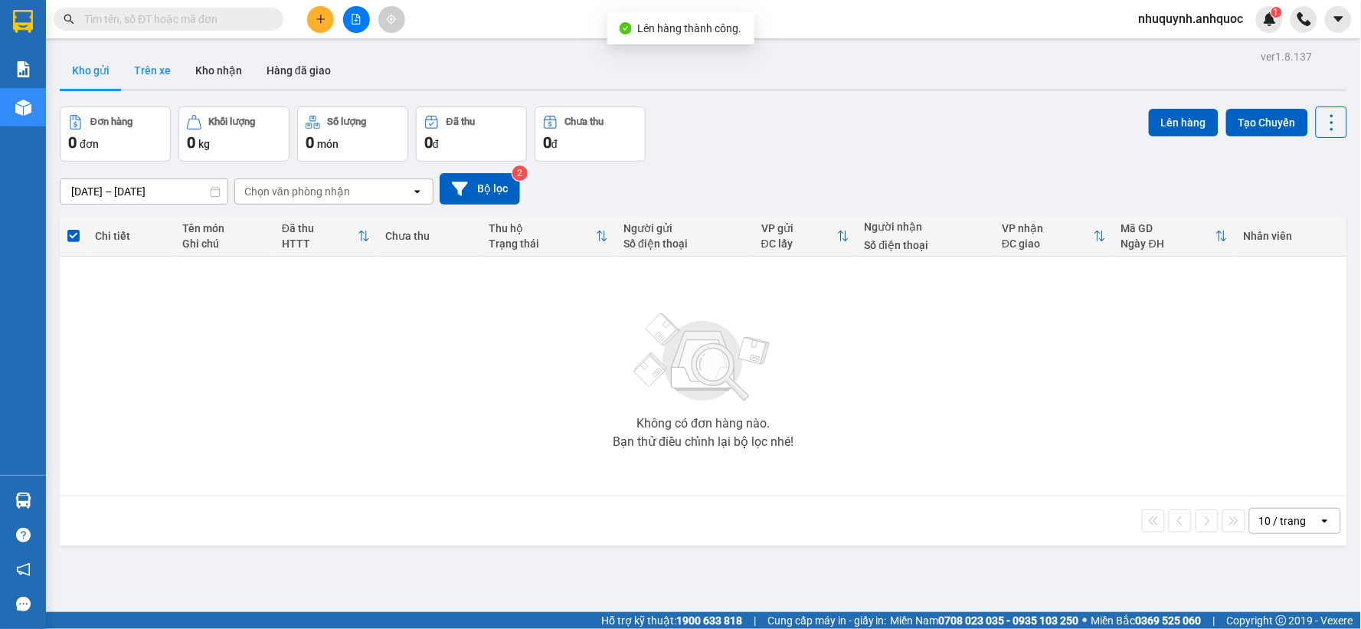
click at [169, 65] on button "Trên xe" at bounding box center [152, 70] width 61 height 37
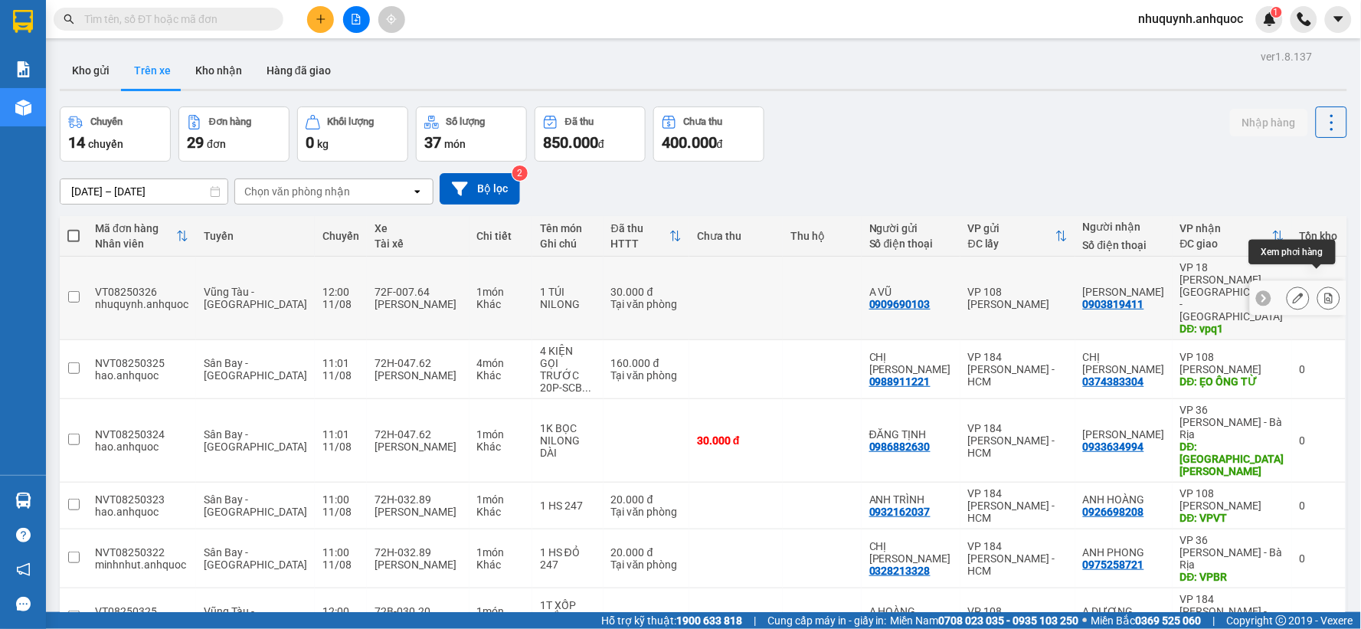
click at [1324, 293] on icon at bounding box center [1329, 298] width 11 height 11
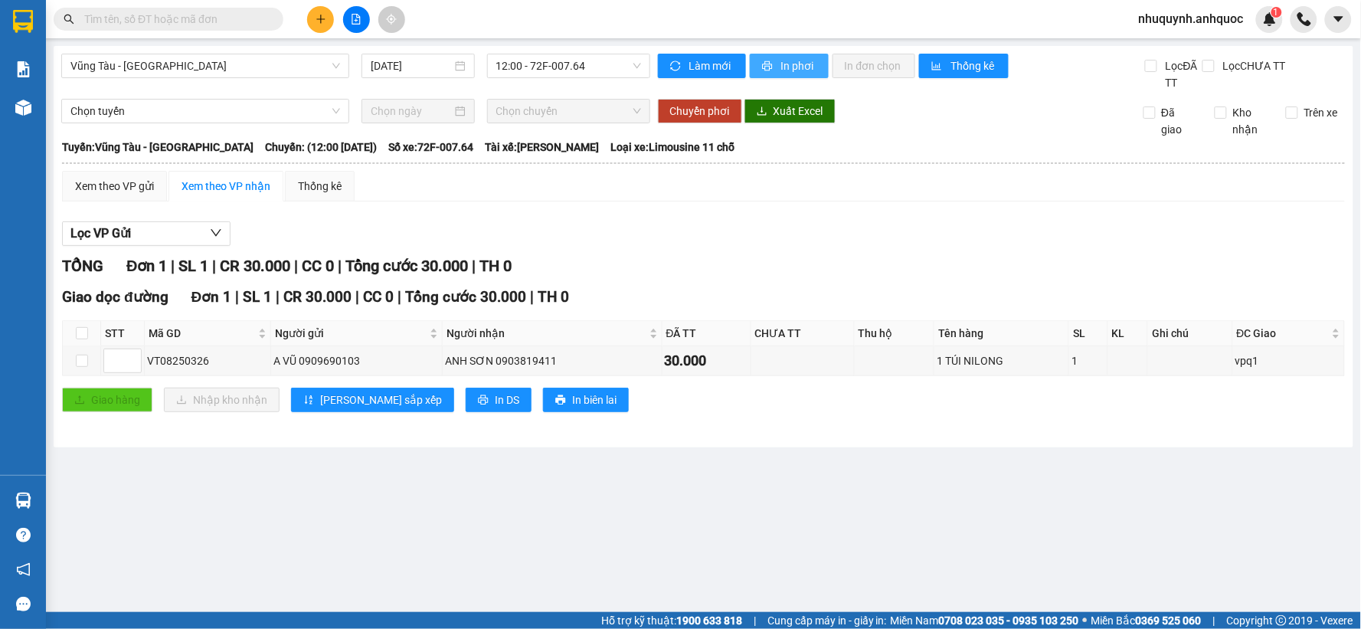
click at [800, 66] on span "In phơi" at bounding box center [798, 65] width 35 height 17
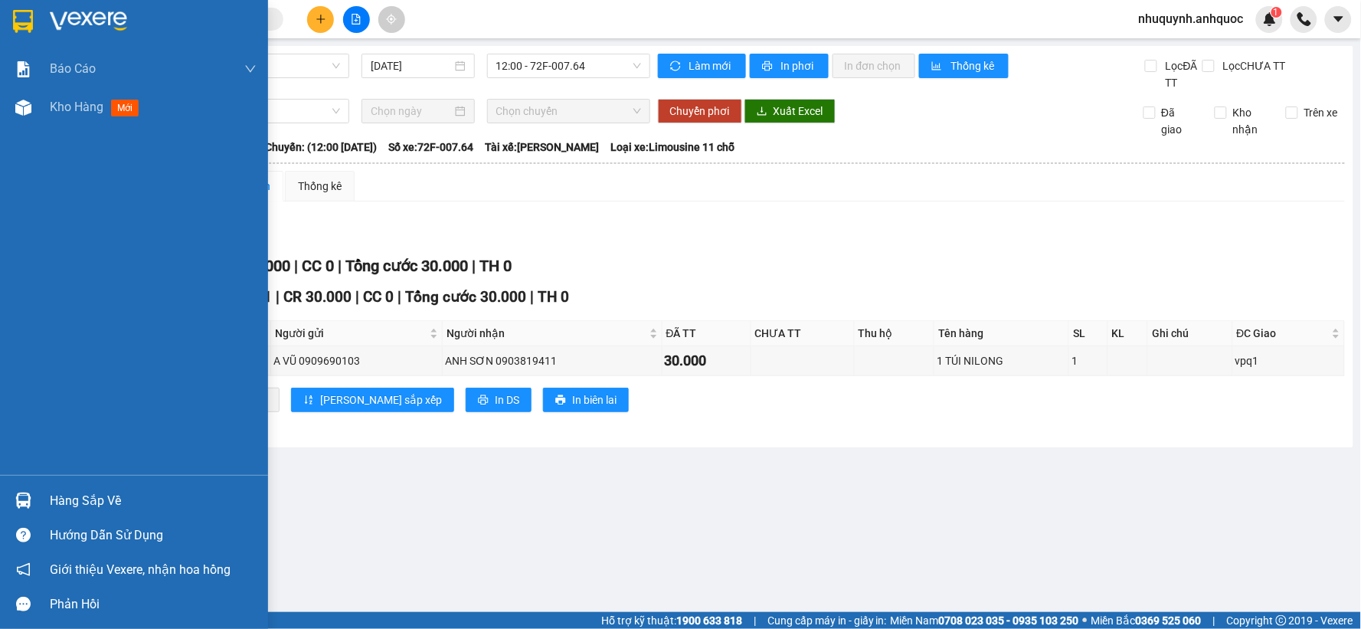
click at [29, 21] on img at bounding box center [23, 21] width 20 height 23
click at [31, 24] on img at bounding box center [23, 21] width 20 height 23
